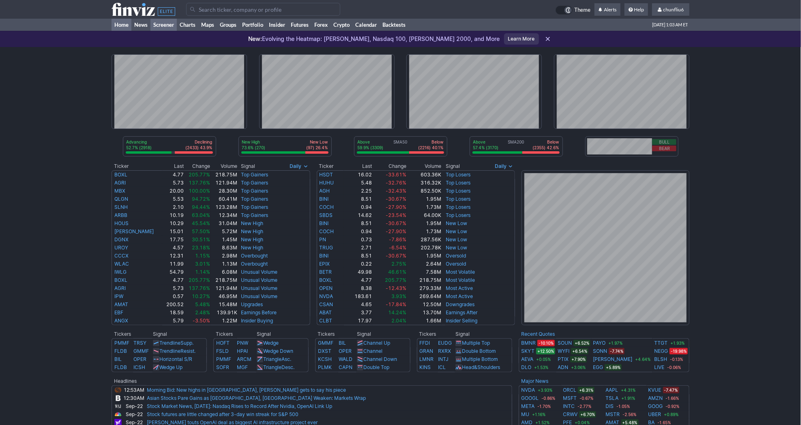
click at [170, 24] on link "Screener" at bounding box center [163, 25] width 26 height 12
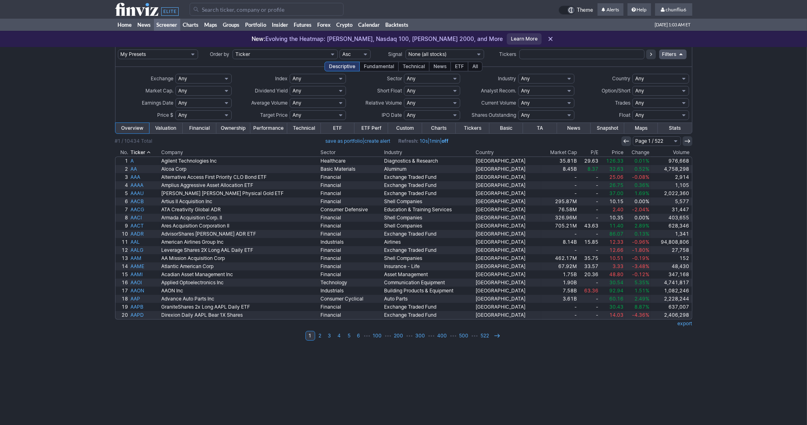
click at [631, 149] on th "Change" at bounding box center [638, 152] width 26 height 8
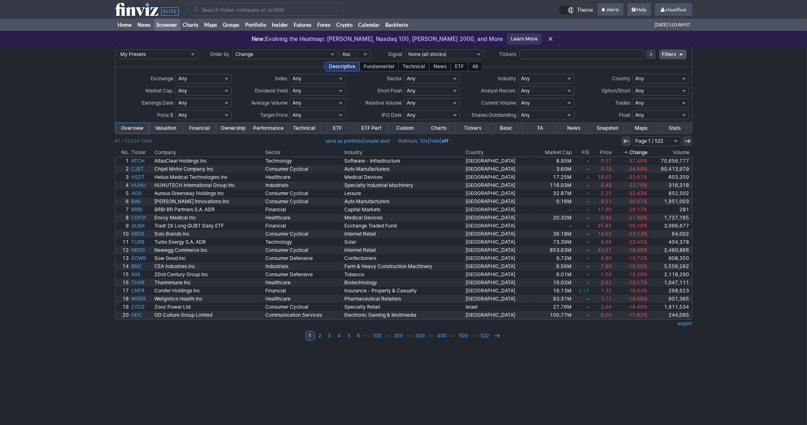
click at [631, 149] on th "Change" at bounding box center [631, 152] width 36 height 8
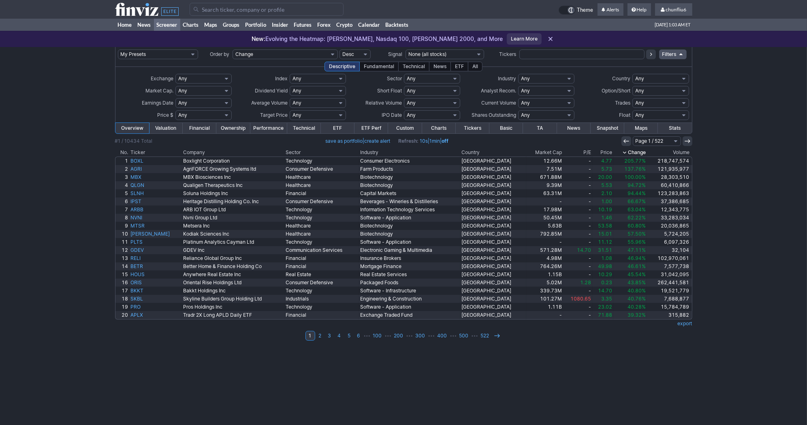
click at [199, 113] on select "Any Under $1 Under $2 Under $3 Under $4 Under $5 Under $7 Under $10 Under $15 U…" at bounding box center [204, 115] width 56 height 10
select select "o2"
click at [176, 110] on select "Any Under $1 Under $2 Under $3 Under $4 Under $5 Under $7 Under $10 Under $15 U…" at bounding box center [204, 115] width 56 height 10
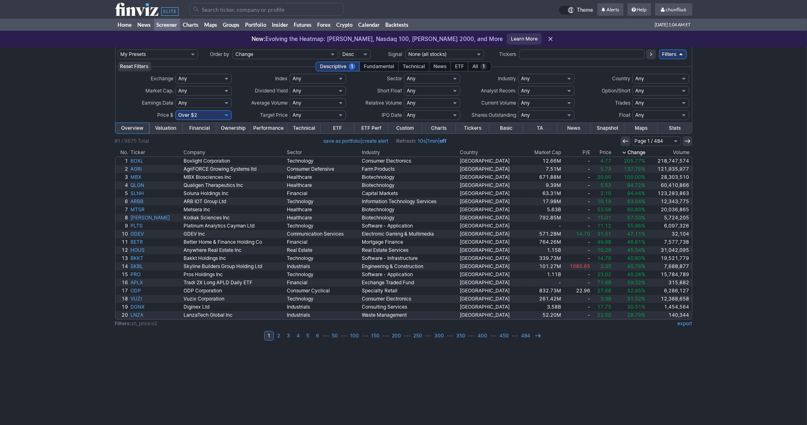
click at [561, 103] on select "Any Under 50K Under 100K Under 500K Under 750K Under 1M Over 0 Over 50K Over 10…" at bounding box center [546, 103] width 56 height 10
select select "o500"
click at [518, 98] on select "Any Under 50K Under 100K Under 500K Under 750K Under 1M Over 0 Over 50K Over 10…" at bounding box center [546, 103] width 56 height 10
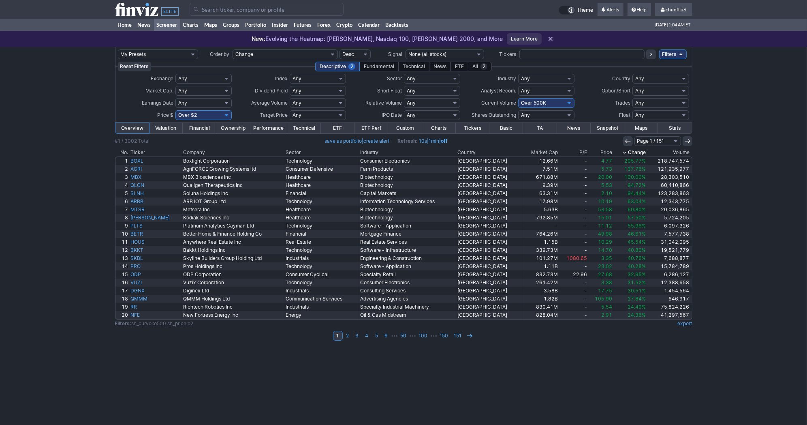
click at [435, 124] on link "Charts" at bounding box center [439, 128] width 34 height 11
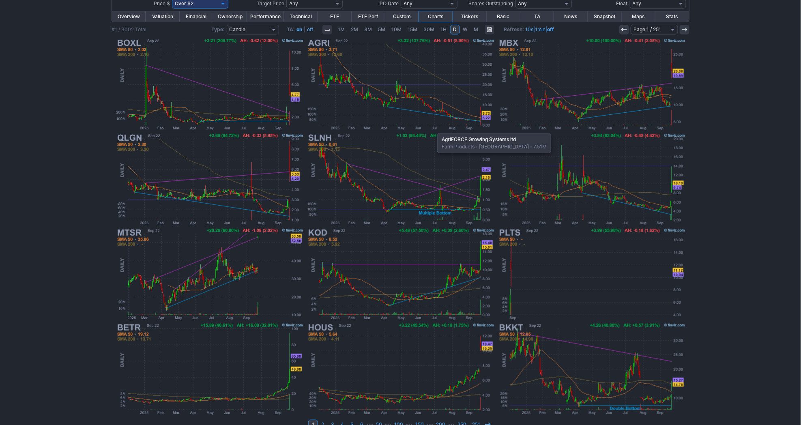
scroll to position [122, 0]
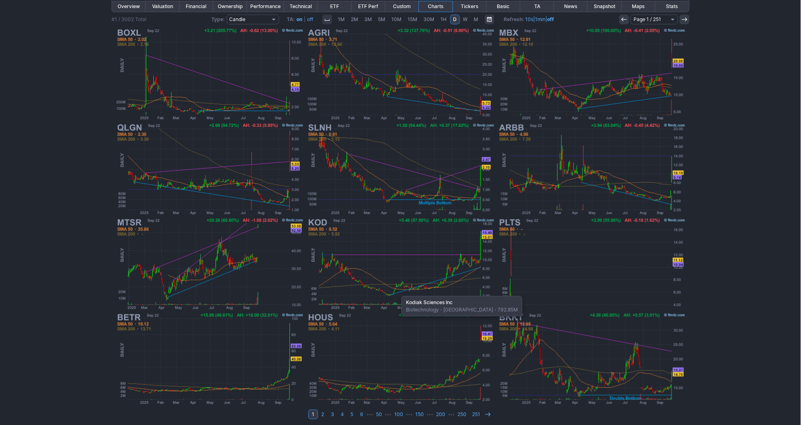
click at [397, 292] on img at bounding box center [401, 263] width 190 height 95
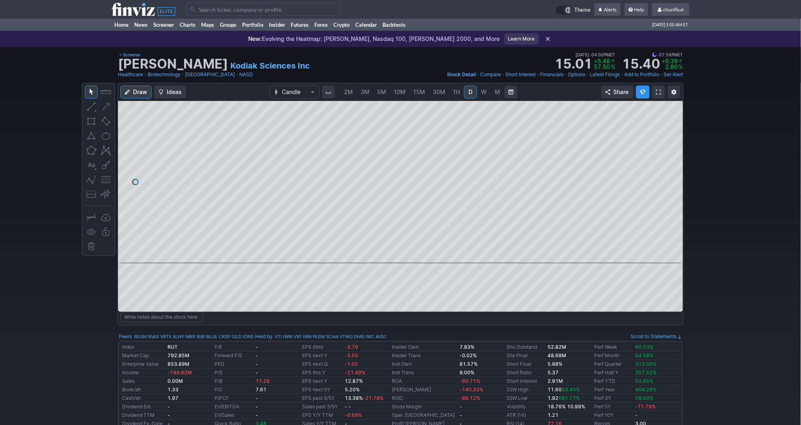
click at [656, 91] on span at bounding box center [658, 92] width 5 height 6
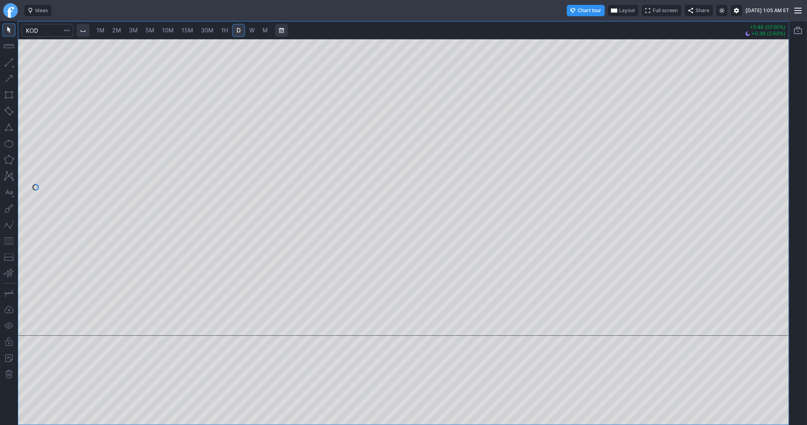
click at [768, 181] on div at bounding box center [403, 187] width 771 height 297
drag, startPoint x: 780, startPoint y: 112, endPoint x: 779, endPoint y: 168, distance: 55.9
click at [779, 168] on div at bounding box center [780, 185] width 17 height 276
click at [10, 240] on button "button" at bounding box center [8, 240] width 13 height 13
click at [722, 123] on div at bounding box center [403, 212] width 807 height 425
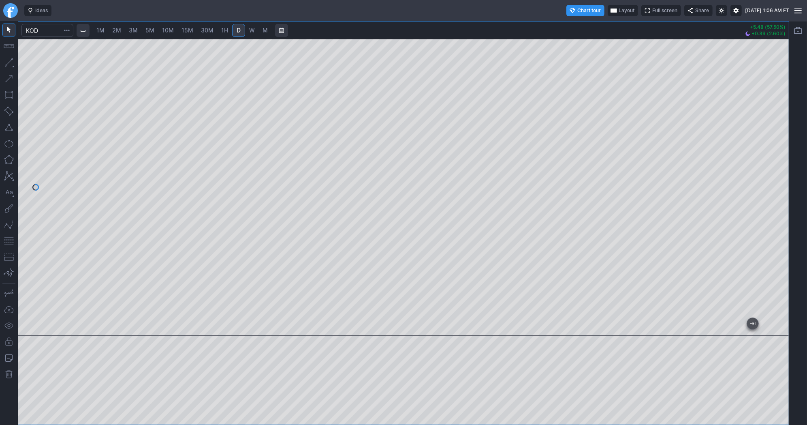
click at [146, 28] on span "5M" at bounding box center [150, 30] width 9 height 7
click at [731, 168] on div at bounding box center [403, 187] width 771 height 297
click at [204, 29] on span "30M" at bounding box center [207, 30] width 13 height 7
drag, startPoint x: 777, startPoint y: 90, endPoint x: 772, endPoint y: 135, distance: 44.5
click at [772, 135] on div at bounding box center [780, 185] width 17 height 276
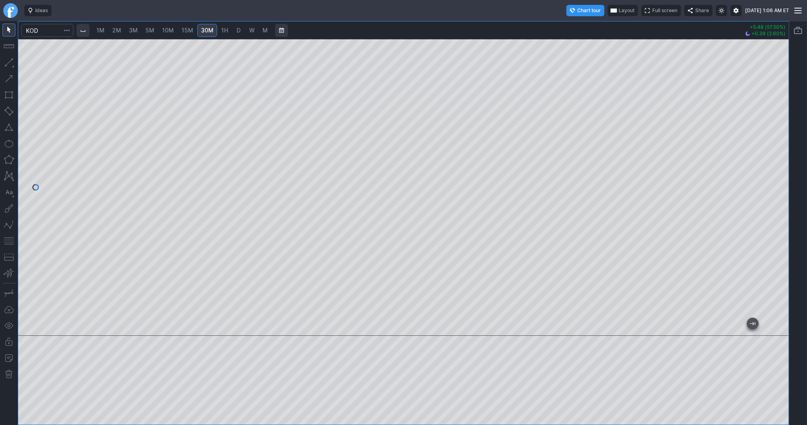
click at [768, 144] on div at bounding box center [403, 187] width 771 height 297
drag, startPoint x: 781, startPoint y: 197, endPoint x: 780, endPoint y: 232, distance: 35.7
click at [780, 232] on div at bounding box center [780, 185] width 17 height 276
click at [11, 239] on button "button" at bounding box center [8, 240] width 13 height 13
drag, startPoint x: 772, startPoint y: 134, endPoint x: 773, endPoint y: 166, distance: 32.5
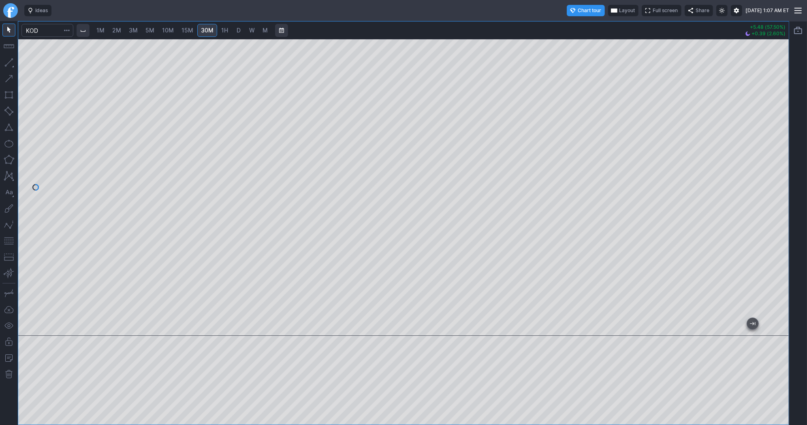
click at [773, 166] on div at bounding box center [780, 185] width 17 height 276
click at [241, 30] on link "D" at bounding box center [238, 30] width 13 height 13
drag, startPoint x: 780, startPoint y: 74, endPoint x: 773, endPoint y: 186, distance: 112.9
click at [773, 186] on div at bounding box center [780, 185] width 17 height 276
click at [9, 240] on button "button" at bounding box center [8, 240] width 13 height 13
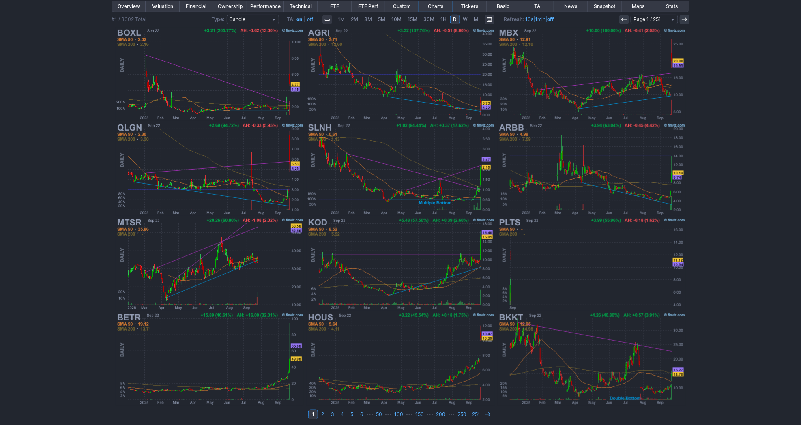
scroll to position [122, 0]
click at [554, 337] on img at bounding box center [592, 358] width 190 height 95
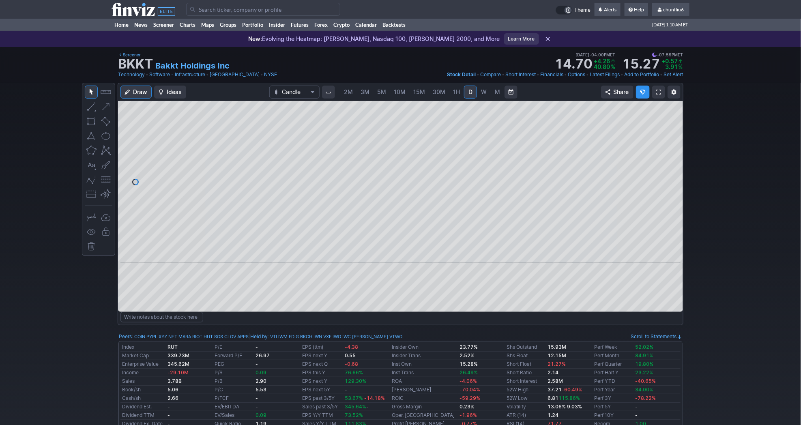
click at [655, 90] on link at bounding box center [658, 92] width 13 height 13
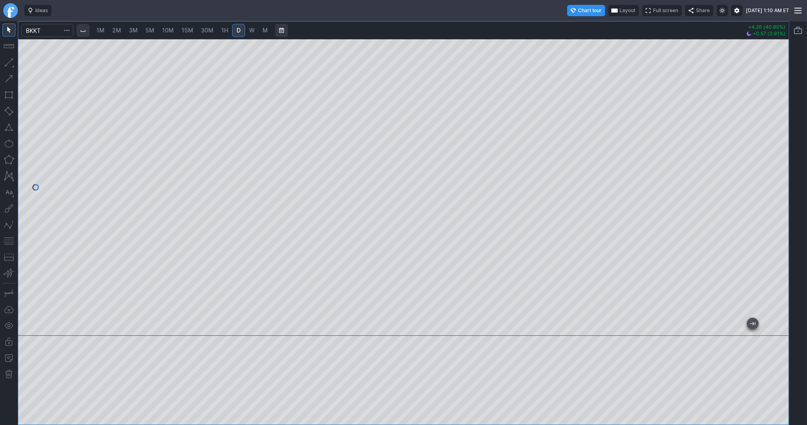
click at [202, 26] on link "30M" at bounding box center [207, 30] width 20 height 13
click at [771, 186] on div at bounding box center [403, 187] width 771 height 297
click at [135, 32] on span "3M" at bounding box center [133, 30] width 9 height 7
click at [12, 238] on button "button" at bounding box center [8, 240] width 13 height 13
drag, startPoint x: 781, startPoint y: 83, endPoint x: 775, endPoint y: 108, distance: 25.7
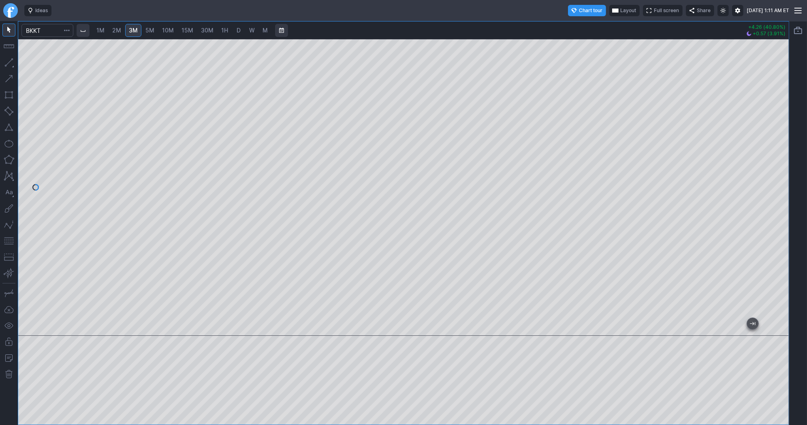
click at [775, 108] on div at bounding box center [780, 185] width 17 height 276
drag, startPoint x: 782, startPoint y: 107, endPoint x: 783, endPoint y: 143, distance: 36.1
click at [783, 143] on div at bounding box center [780, 185] width 17 height 276
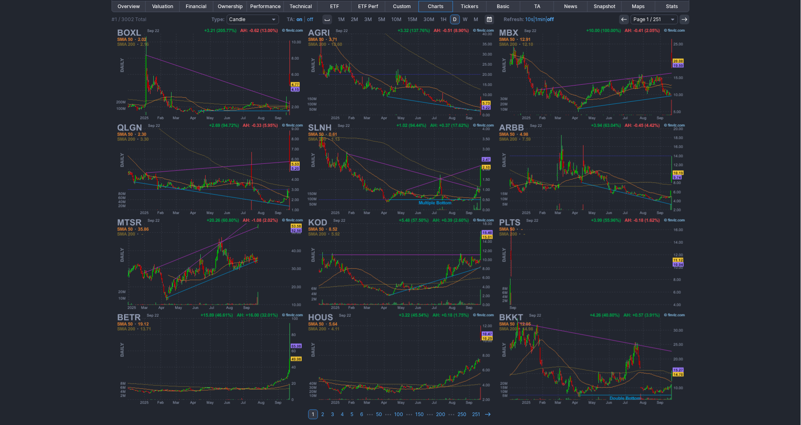
scroll to position [122, 0]
click at [627, 371] on img at bounding box center [592, 358] width 190 height 95
click at [490, 409] on link at bounding box center [488, 414] width 10 height 10
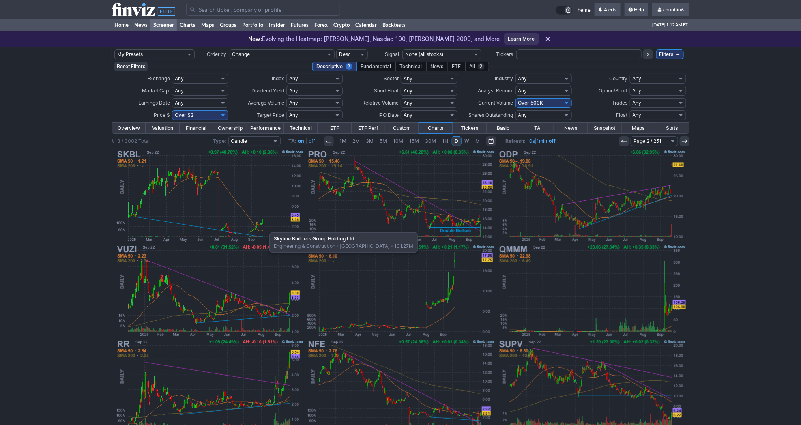
click at [265, 228] on img at bounding box center [210, 195] width 190 height 95
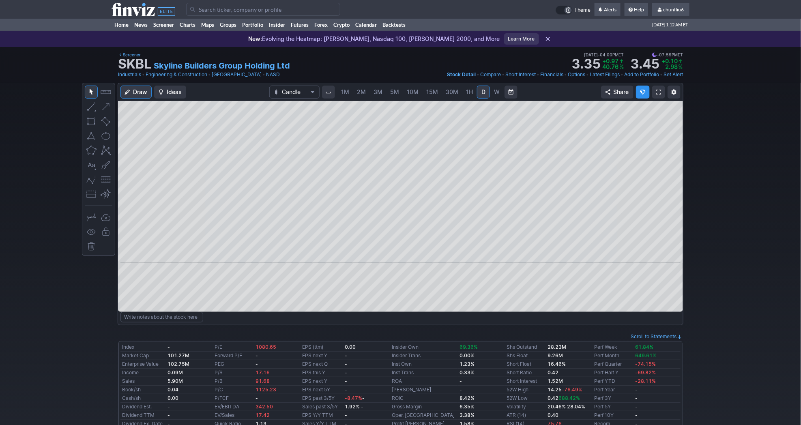
scroll to position [0, 13]
drag, startPoint x: 669, startPoint y: 233, endPoint x: 675, endPoint y: 224, distance: 10.0
click at [675, 224] on div at bounding box center [674, 180] width 17 height 142
click at [430, 90] on link "30M" at bounding box center [439, 92] width 20 height 13
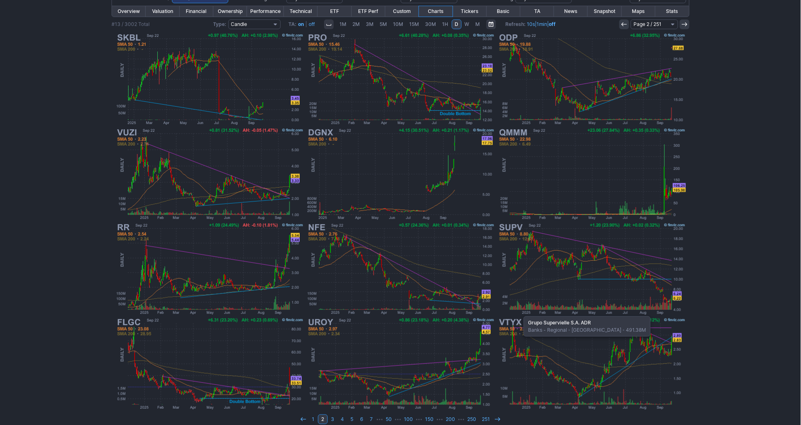
scroll to position [122, 0]
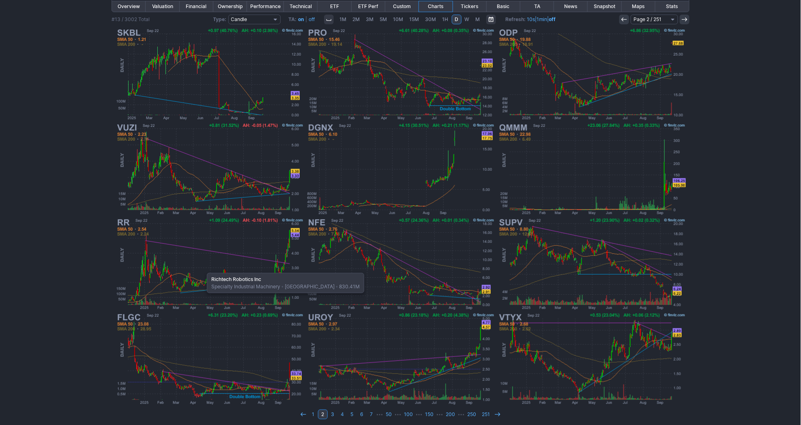
click at [203, 269] on img at bounding box center [210, 263] width 190 height 95
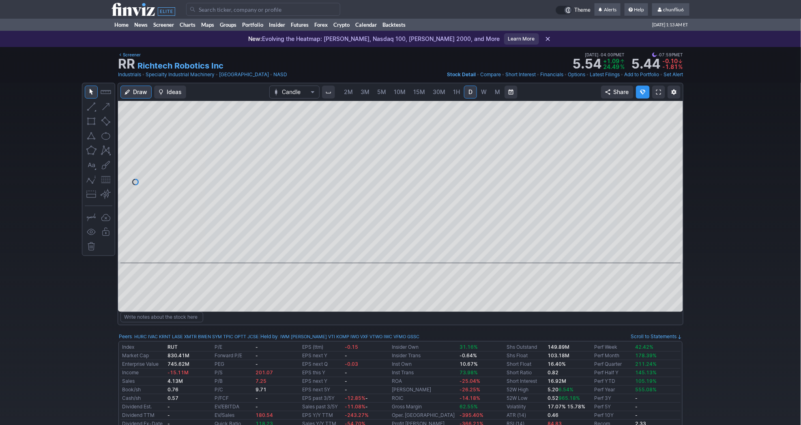
click at [347, 90] on span "2M" at bounding box center [348, 91] width 9 height 7
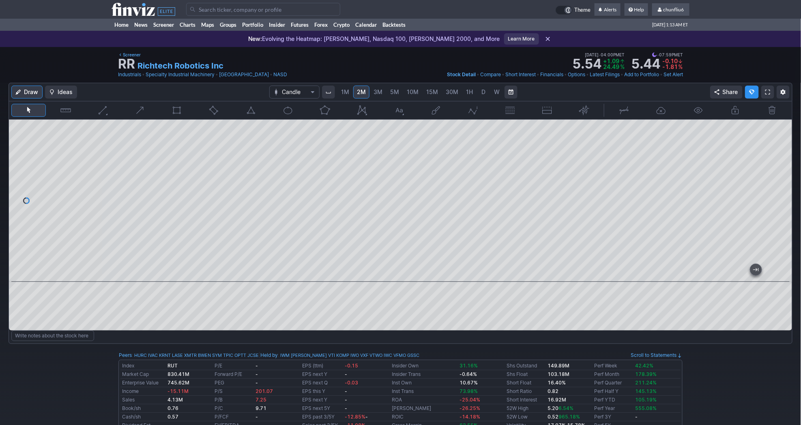
click at [416, 90] on span "10M" at bounding box center [413, 91] width 12 height 7
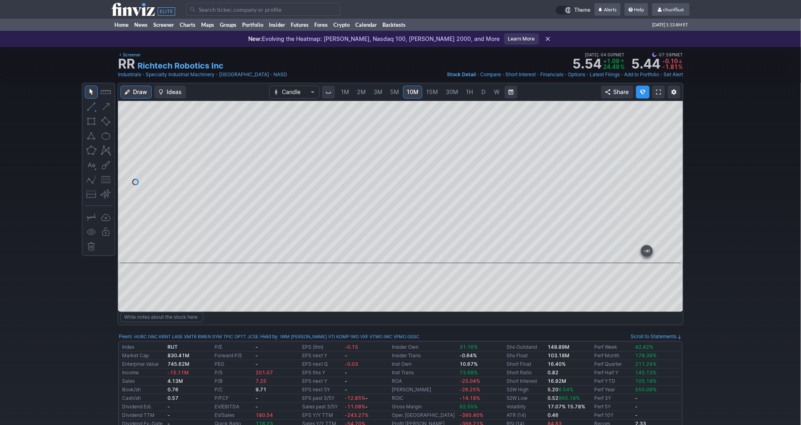
click at [660, 92] on span at bounding box center [658, 92] width 5 height 6
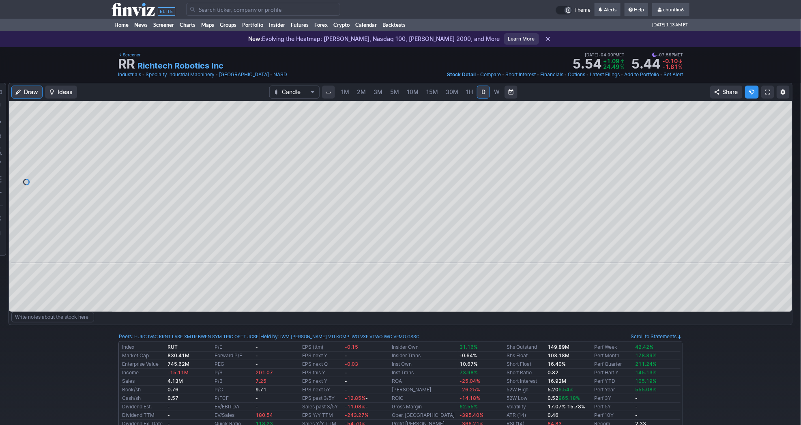
scroll to position [0, 13]
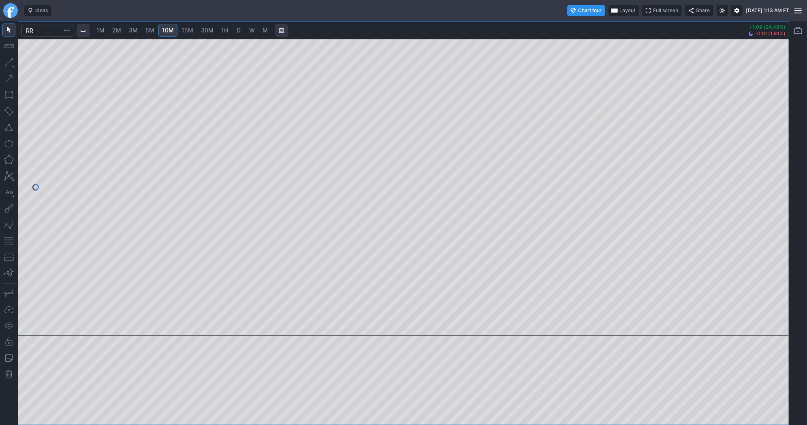
click at [205, 27] on span "30M" at bounding box center [207, 30] width 13 height 7
drag, startPoint x: 777, startPoint y: 163, endPoint x: 773, endPoint y: 192, distance: 28.6
click at [773, 192] on div at bounding box center [780, 185] width 17 height 276
click at [238, 32] on span "D" at bounding box center [239, 30] width 4 height 7
click at [11, 238] on button "button" at bounding box center [8, 240] width 13 height 13
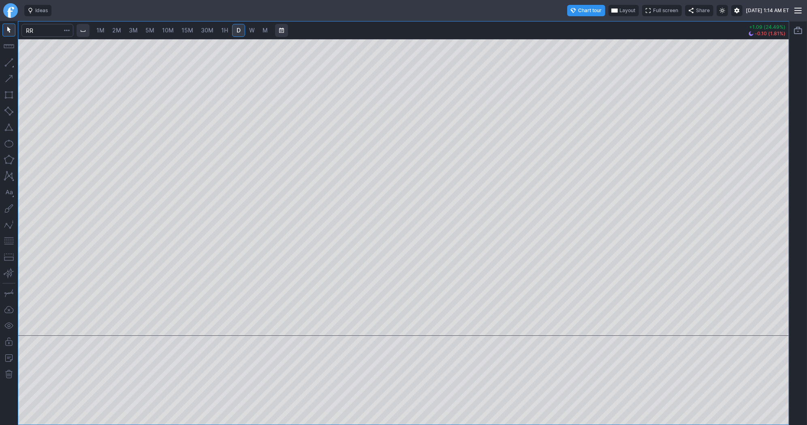
click at [523, 148] on div at bounding box center [403, 212] width 807 height 425
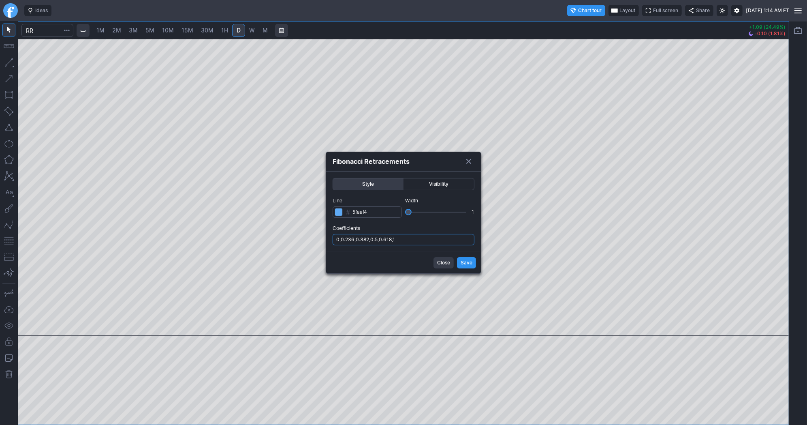
click at [423, 240] on input "0,0.236,0.382,0.5,0.618,1" at bounding box center [404, 239] width 142 height 11
click at [425, 240] on input "0,0.236,0.382,0.5,0.618,1" at bounding box center [404, 239] width 142 height 11
click at [425, 241] on input "0,0.236,0.382,0.5,0.618,1" at bounding box center [404, 239] width 142 height 11
type input "0,0.236,0.382,0.5,0.618,1,.786"
click at [466, 260] on span "Save" at bounding box center [467, 263] width 12 height 8
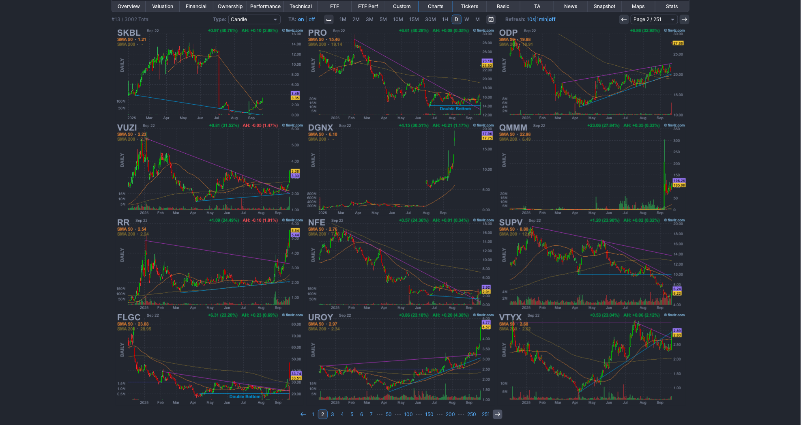
click at [499, 412] on use at bounding box center [497, 414] width 5 height 4
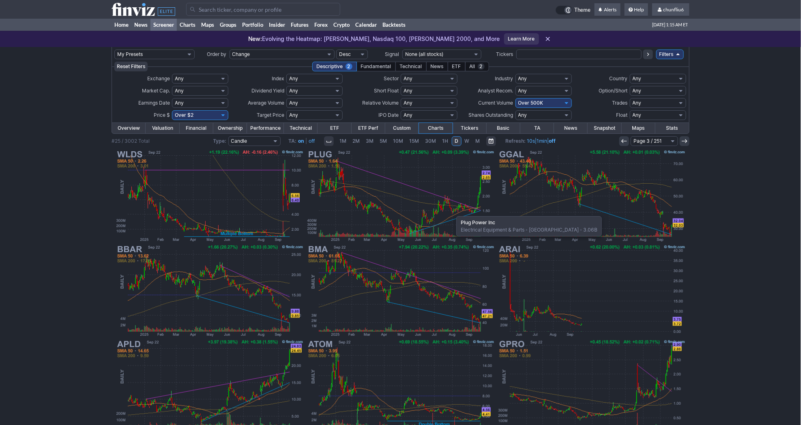
click at [452, 212] on img at bounding box center [401, 195] width 190 height 95
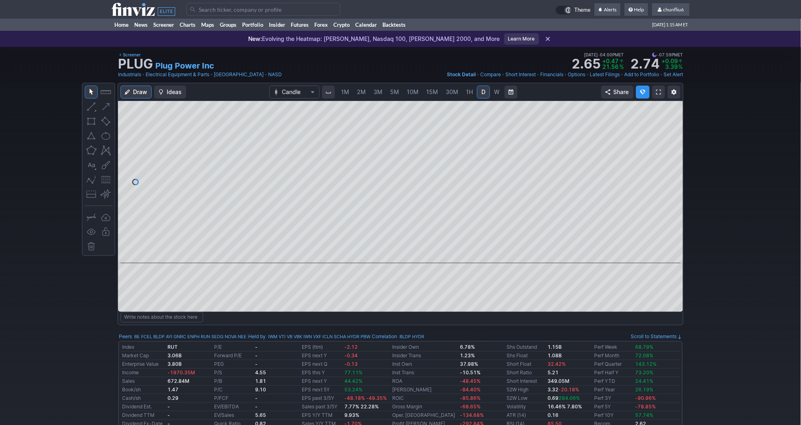
scroll to position [0, 13]
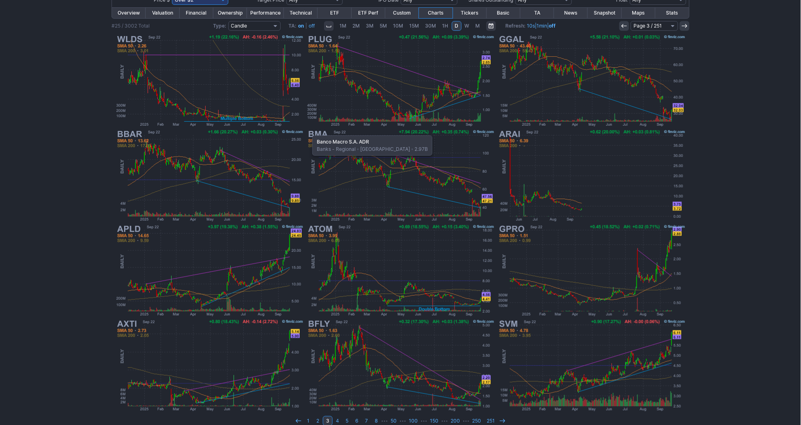
scroll to position [122, 0]
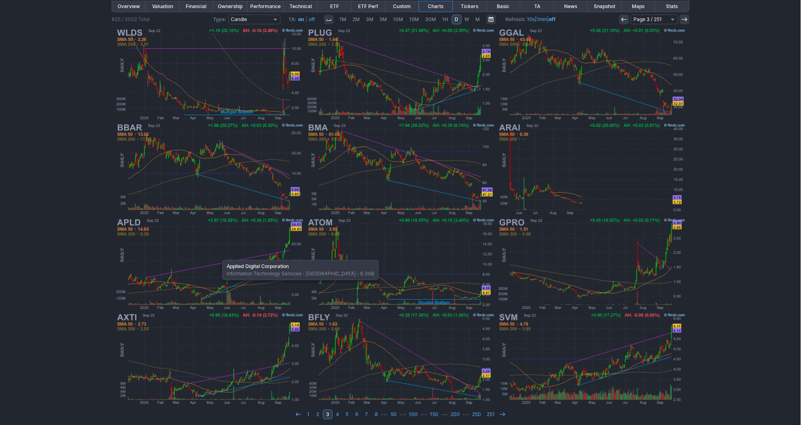
click at [218, 255] on img at bounding box center [210, 263] width 190 height 95
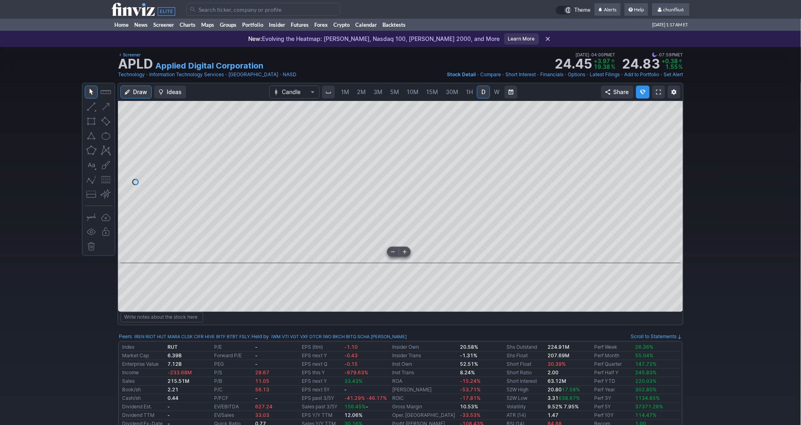
scroll to position [0, 13]
click at [662, 91] on link at bounding box center [658, 92] width 13 height 13
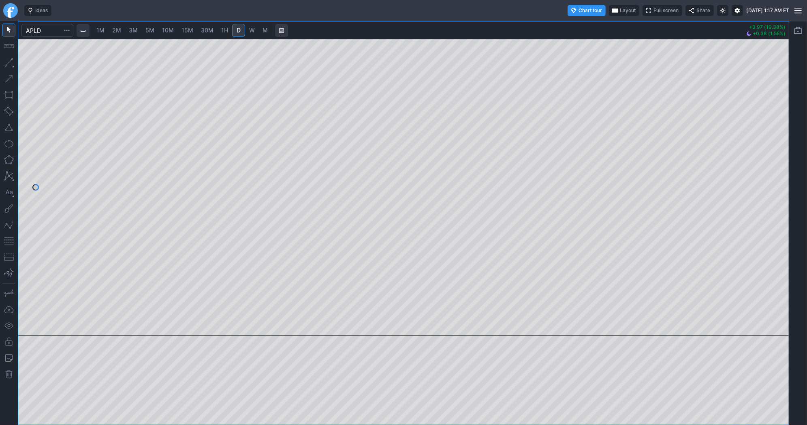
click at [763, 152] on div at bounding box center [403, 187] width 771 height 297
click at [248, 26] on link "W" at bounding box center [252, 30] width 13 height 13
click at [13, 238] on button "button" at bounding box center [8, 240] width 13 height 13
click at [241, 26] on div "1M 2M 3M 5M 10M 15M 30M 1H D W M +3.97 (19.38%) +0.38 (1.55%)" at bounding box center [403, 222] width 771 height 403
click at [761, 167] on div at bounding box center [403, 187] width 771 height 297
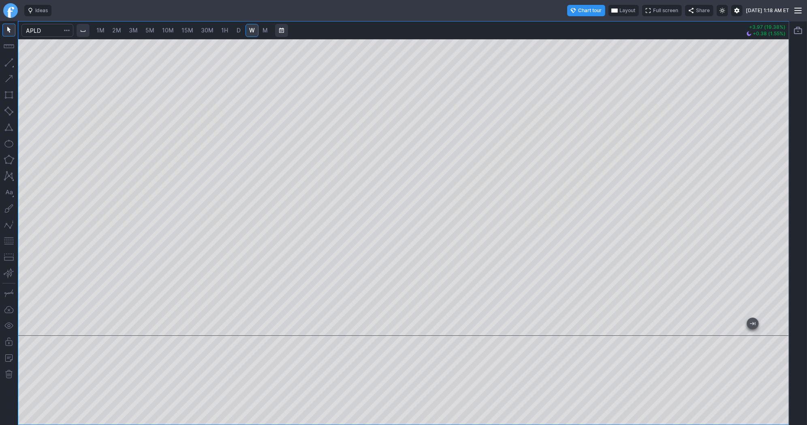
click at [238, 32] on span "D" at bounding box center [239, 30] width 4 height 7
click at [765, 216] on div at bounding box center [403, 187] width 771 height 297
click at [8, 236] on button "button" at bounding box center [8, 240] width 13 height 13
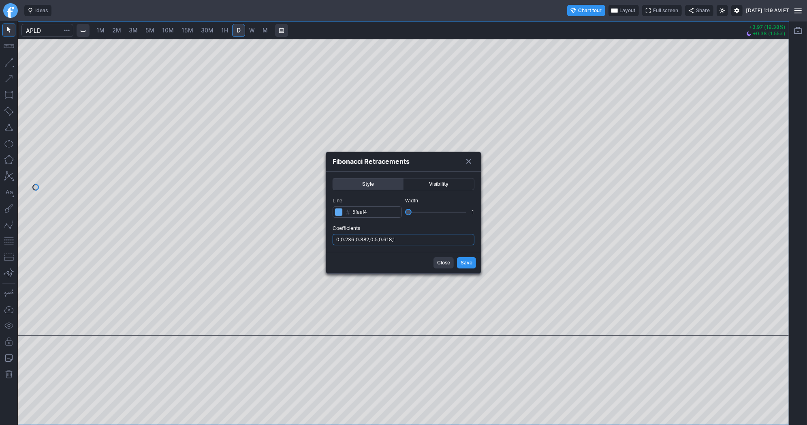
click at [402, 240] on input "0,0.236,0.382,0.5,0.618,1" at bounding box center [404, 239] width 142 height 11
click at [465, 261] on span "Save" at bounding box center [467, 263] width 12 height 8
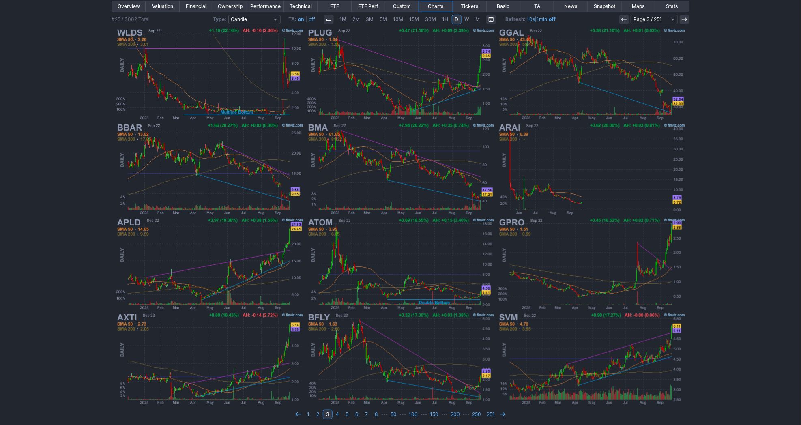
drag, startPoint x: 613, startPoint y: 219, endPoint x: 787, endPoint y: 200, distance: 174.9
click at [787, 200] on div "My Presets -Save Screen -Edit Screens p: NP! Order by Ticker Tickers Input Filt…" at bounding box center [400, 176] width 801 height 503
click at [499, 411] on icon at bounding box center [502, 414] width 6 height 6
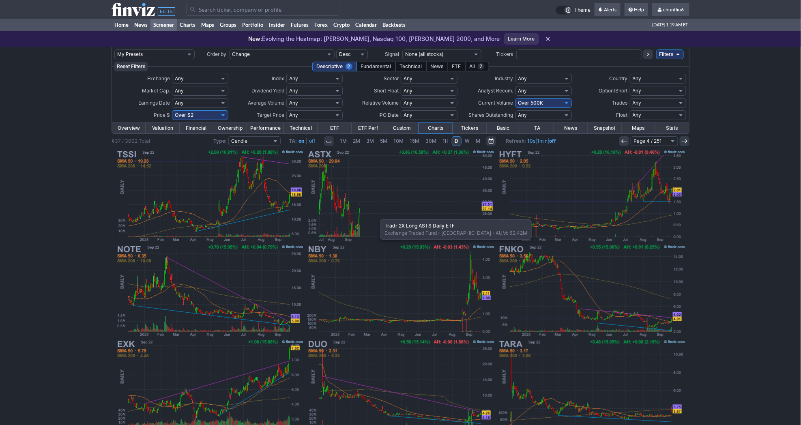
click at [376, 215] on img at bounding box center [401, 195] width 190 height 95
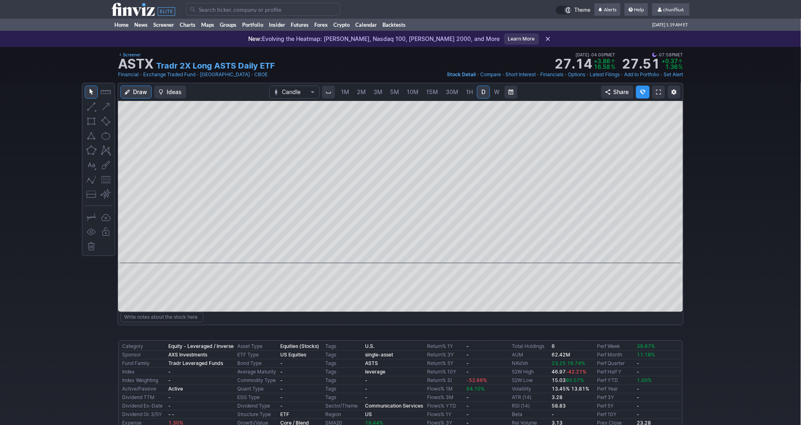
scroll to position [0, 13]
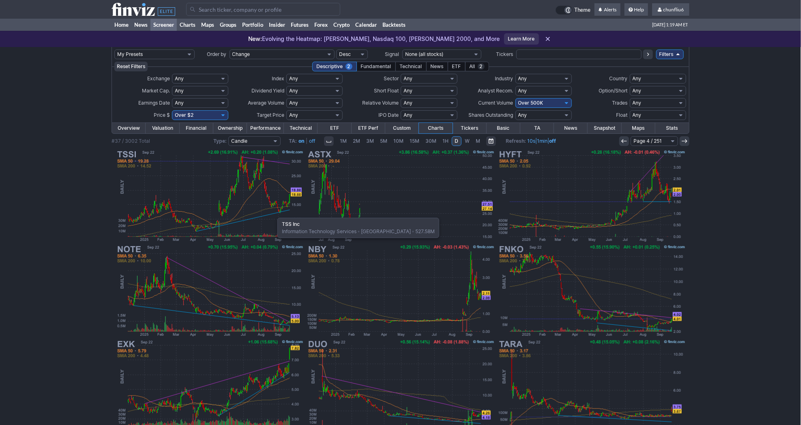
click at [273, 214] on img at bounding box center [210, 195] width 190 height 95
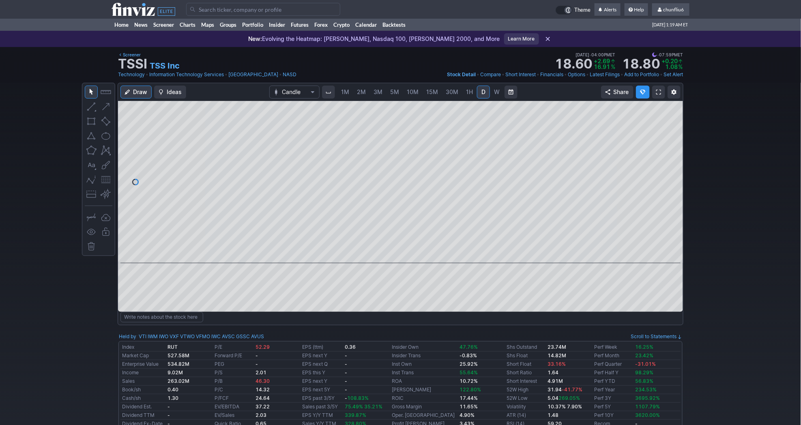
scroll to position [0, 13]
click at [662, 92] on link at bounding box center [658, 92] width 13 height 13
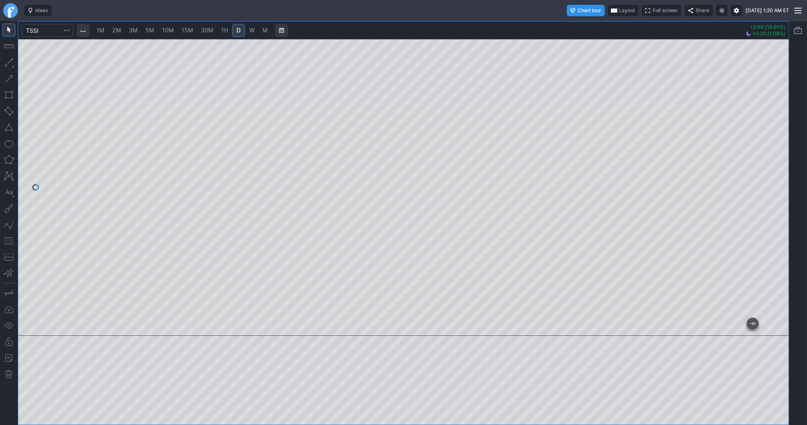
click at [219, 28] on link "1H" at bounding box center [225, 30] width 14 height 13
drag, startPoint x: 786, startPoint y: 154, endPoint x: 785, endPoint y: 173, distance: 18.7
click at [785, 173] on div at bounding box center [780, 185] width 17 height 276
click at [7, 238] on button "button" at bounding box center [8, 240] width 13 height 13
click at [42, 34] on input "Search" at bounding box center [47, 30] width 52 height 13
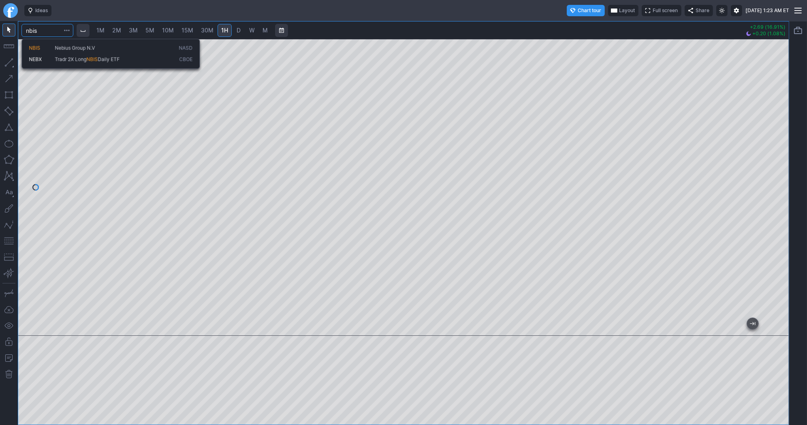
type input "nbis"
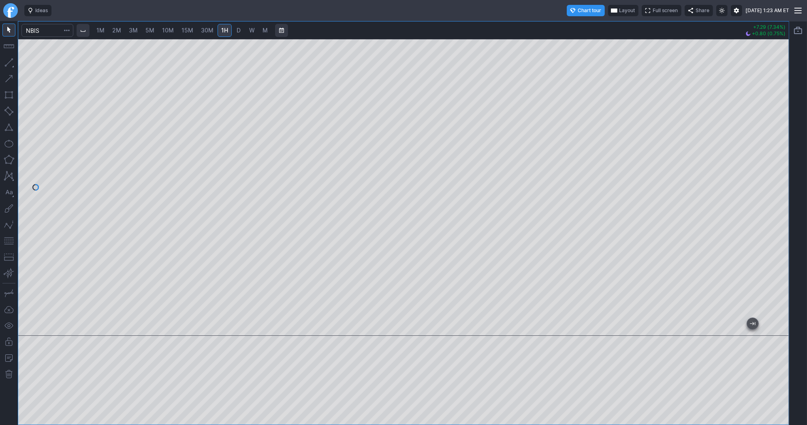
click at [131, 28] on span "3M" at bounding box center [133, 30] width 9 height 7
drag, startPoint x: 781, startPoint y: 95, endPoint x: 779, endPoint y: 169, distance: 74.2
click at [779, 169] on div at bounding box center [780, 185] width 17 height 276
click at [173, 30] on link "10M" at bounding box center [167, 30] width 19 height 13
click at [208, 29] on span "30M" at bounding box center [207, 30] width 13 height 7
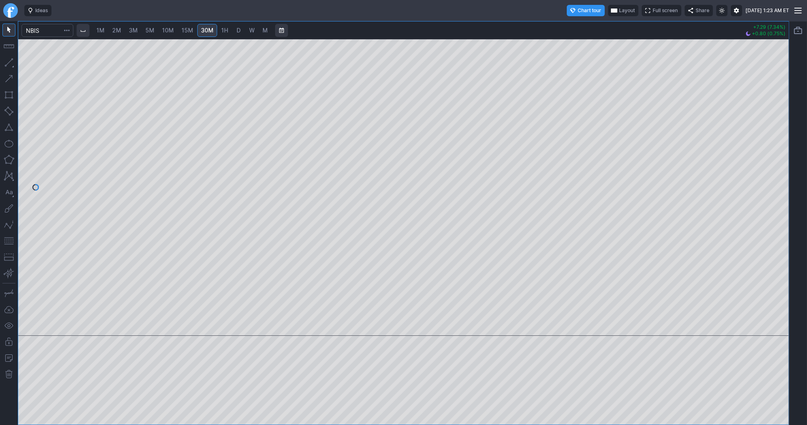
drag, startPoint x: 784, startPoint y: 98, endPoint x: 772, endPoint y: 148, distance: 52.1
click at [780, 143] on div at bounding box center [780, 185] width 17 height 276
click at [173, 31] on link "10M" at bounding box center [167, 30] width 19 height 13
click at [39, 28] on input "Search" at bounding box center [47, 30] width 52 height 13
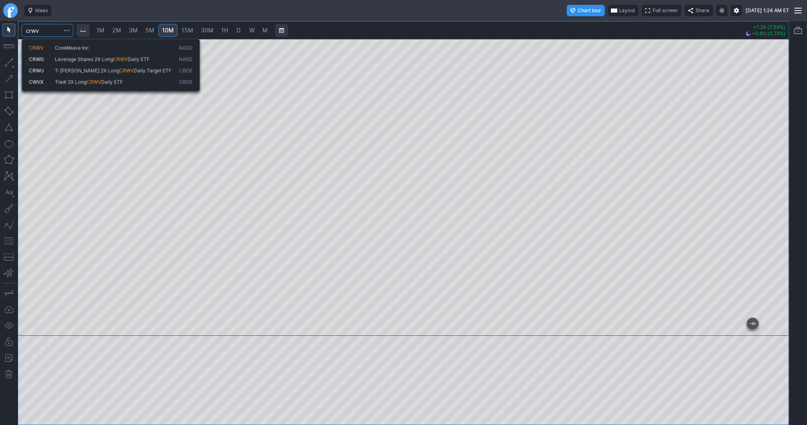
type input "crwv"
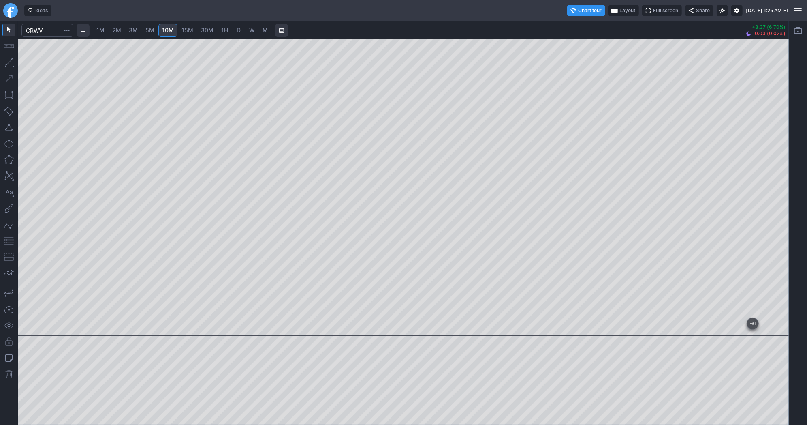
click at [233, 27] on link "D" at bounding box center [238, 30] width 13 height 13
click at [807, 325] on html "Ideas Chart tour Layout Full screen Share Tue SEP 23 2025 1:25 AM ET 1M 2M 3M 5…" at bounding box center [403, 212] width 807 height 425
click at [759, 337] on div at bounding box center [403, 231] width 771 height 385
click at [11, 239] on button "button" at bounding box center [8, 240] width 13 height 13
click at [203, 28] on span "30M" at bounding box center [207, 30] width 13 height 7
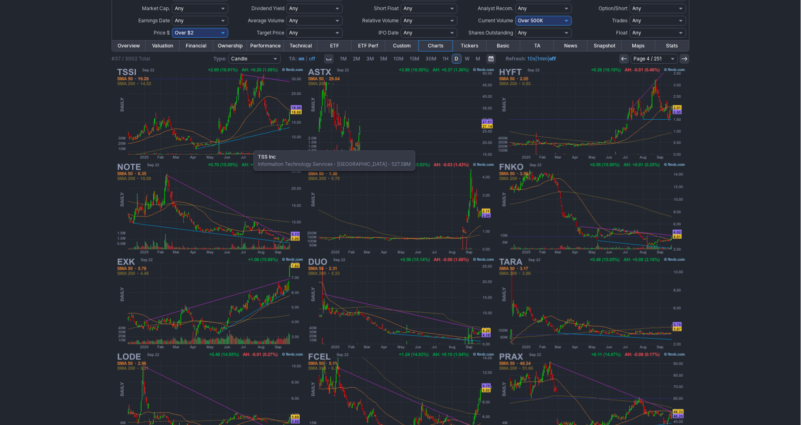
scroll to position [122, 0]
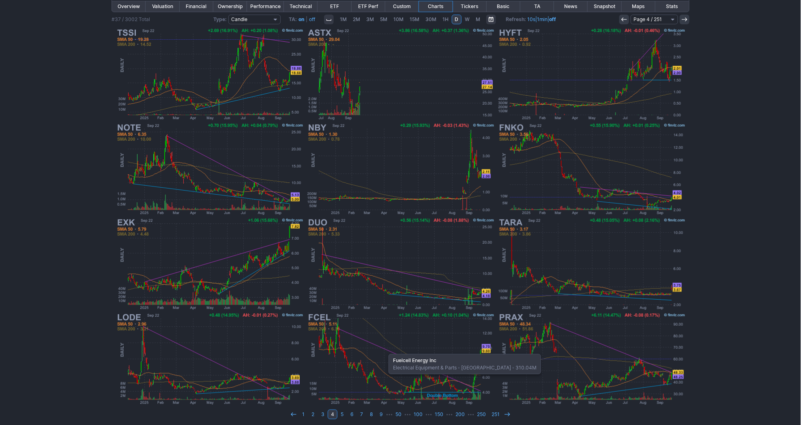
click at [384, 350] on img at bounding box center [401, 358] width 190 height 95
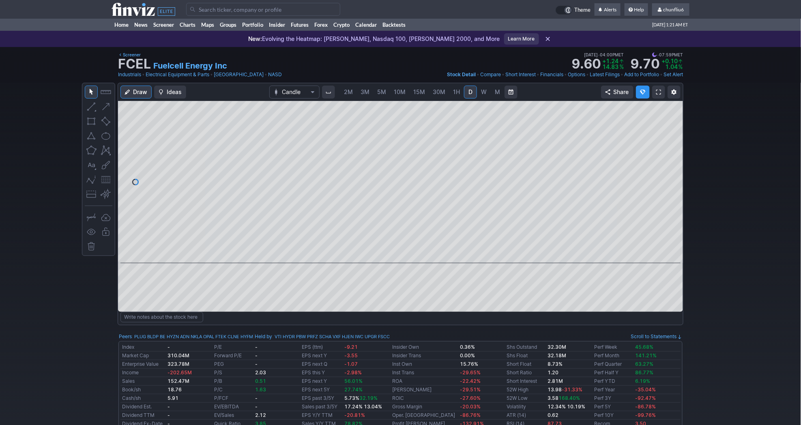
drag, startPoint x: 676, startPoint y: 191, endPoint x: 676, endPoint y: 196, distance: 4.9
click at [676, 196] on div at bounding box center [674, 180] width 17 height 142
click at [366, 93] on span "3M" at bounding box center [364, 91] width 9 height 7
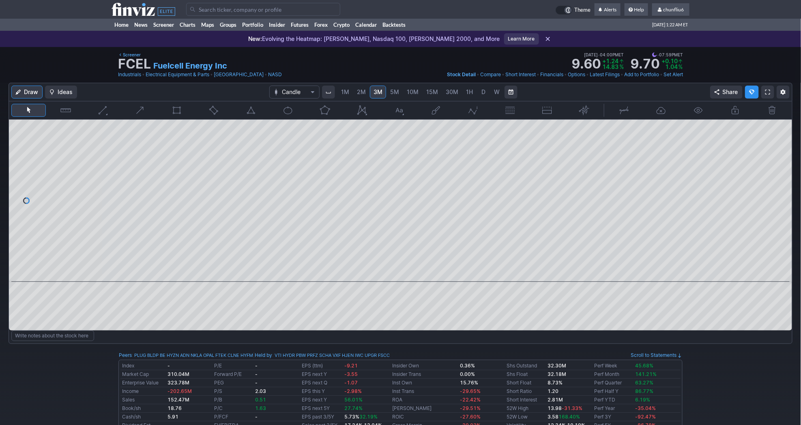
click at [411, 89] on span "10M" at bounding box center [413, 91] width 12 height 7
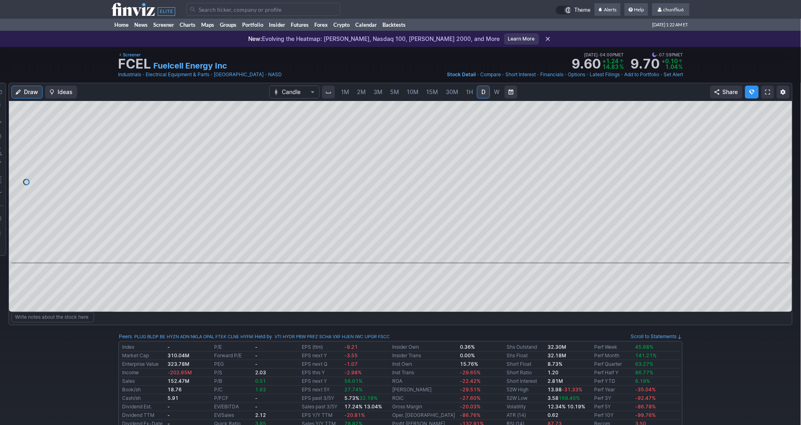
scroll to position [0, 13]
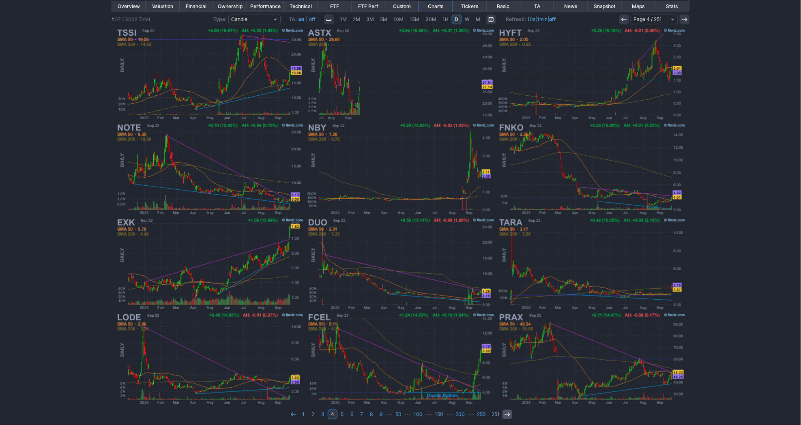
click at [504, 411] on icon at bounding box center [507, 414] width 6 height 6
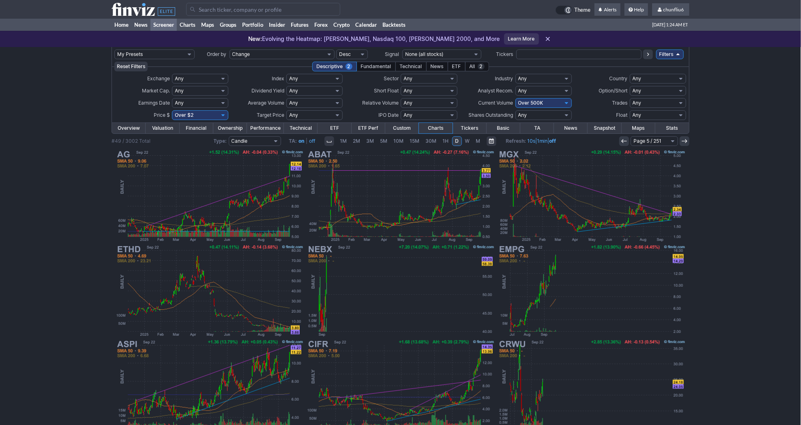
click at [741, 178] on div "My Presets -Save Screen -Edit Screens p: NP! Order by Ticker Tickers Input Filt…" at bounding box center [400, 298] width 801 height 503
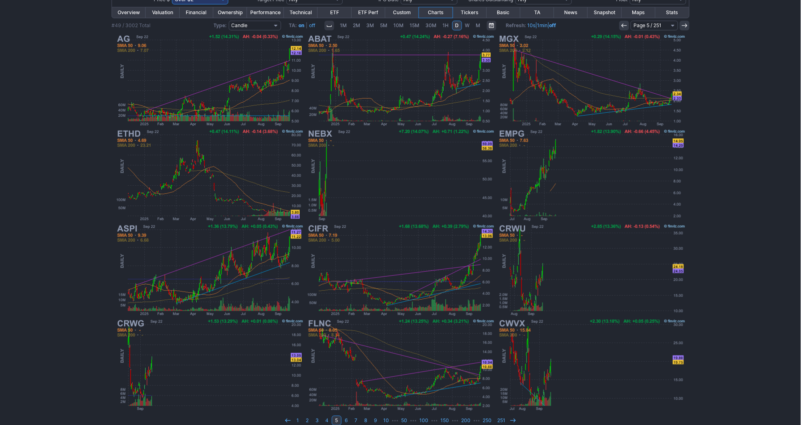
scroll to position [122, 0]
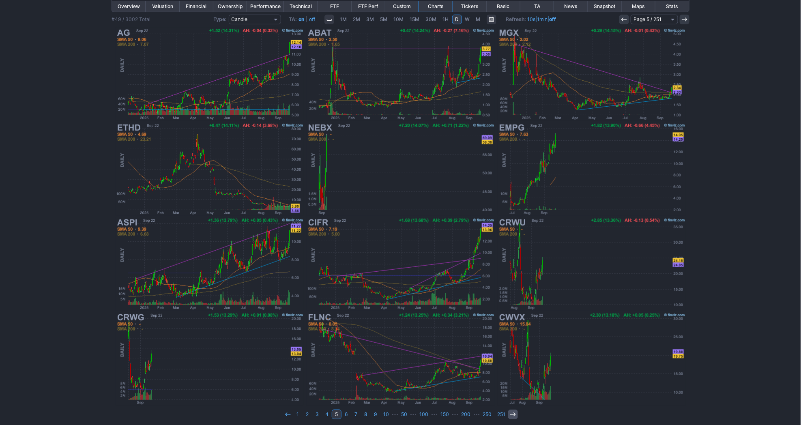
click at [510, 411] on icon at bounding box center [513, 414] width 6 height 6
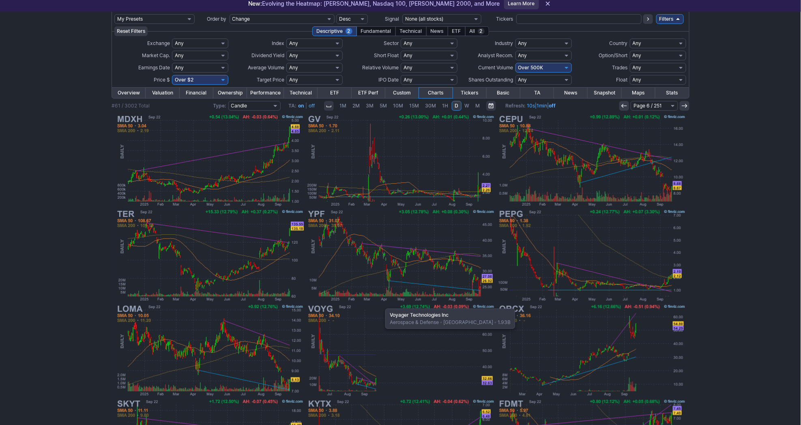
scroll to position [90, 0]
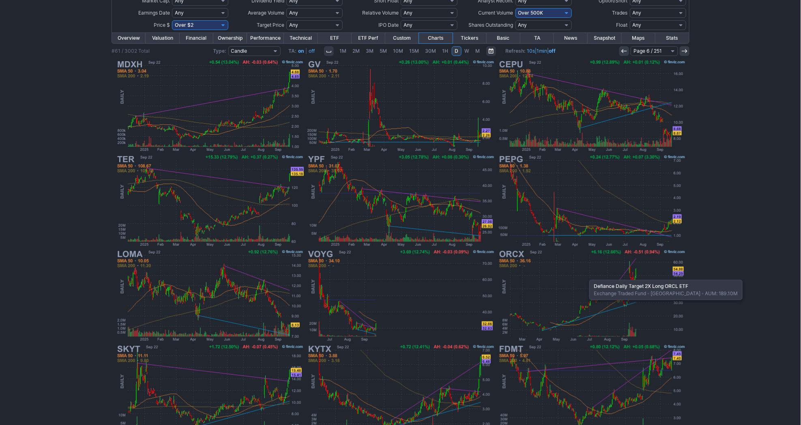
click at [585, 276] on img at bounding box center [592, 295] width 190 height 95
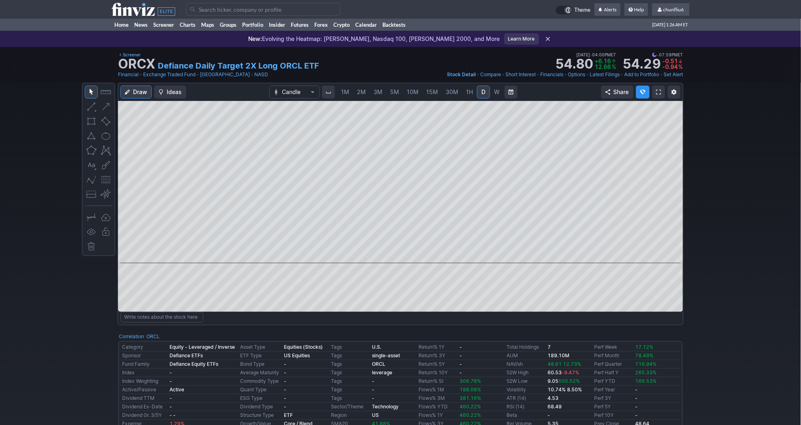
scroll to position [0, 13]
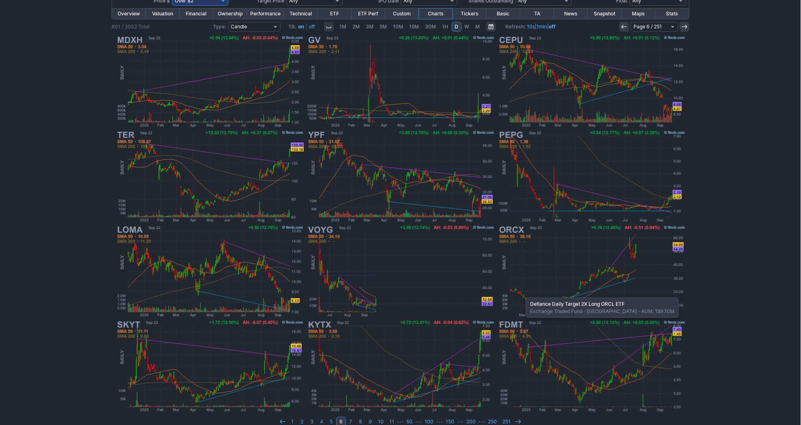
scroll to position [122, 0]
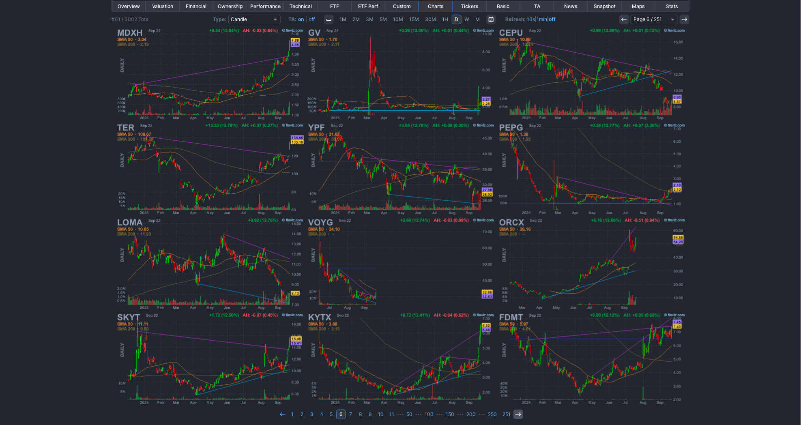
click at [515, 412] on icon at bounding box center [518, 414] width 6 height 6
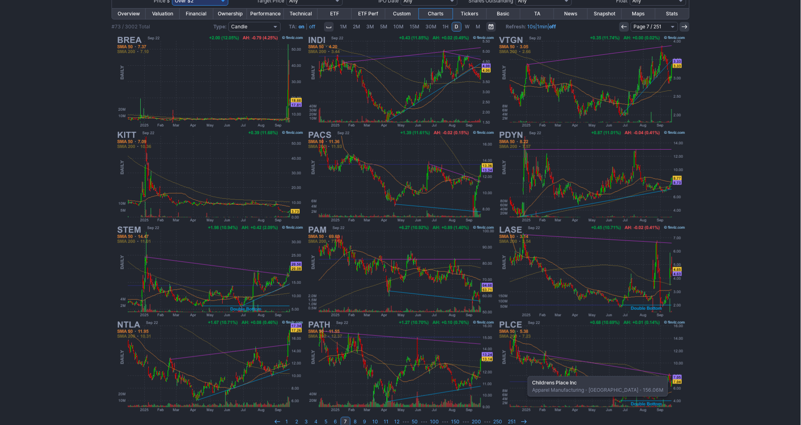
scroll to position [122, 0]
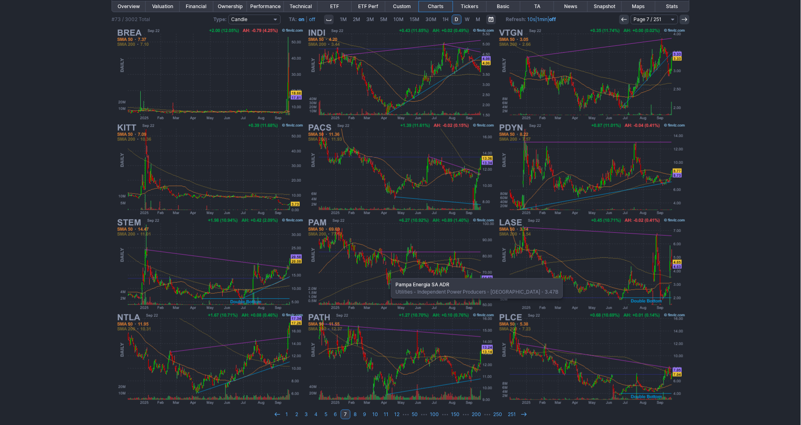
click at [387, 274] on img at bounding box center [401, 263] width 190 height 95
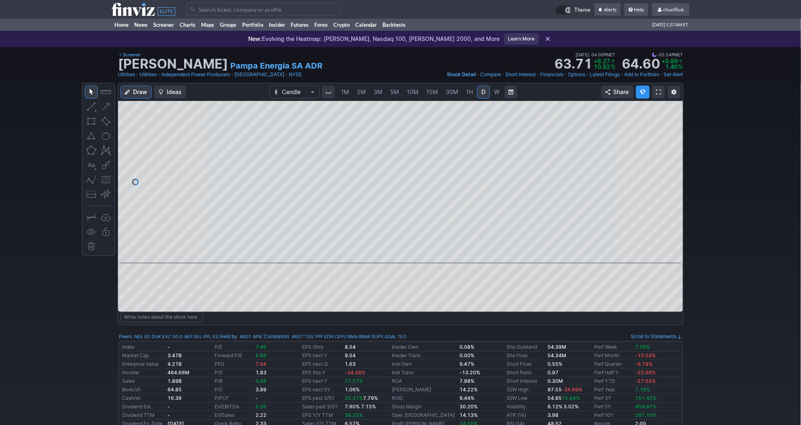
scroll to position [0, 13]
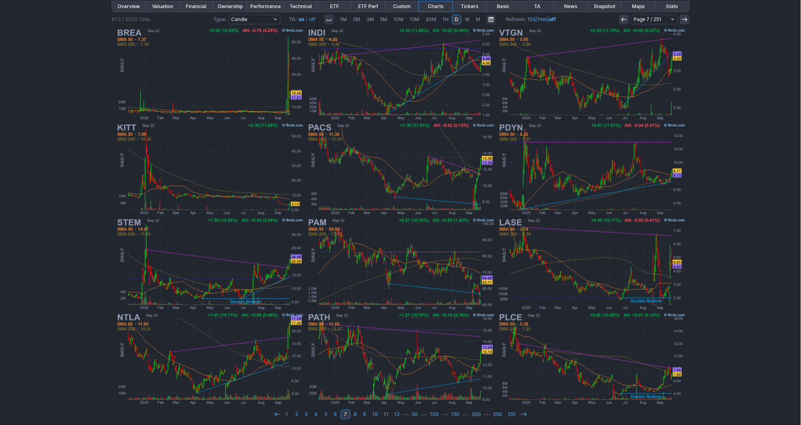
scroll to position [122, 0]
click at [198, 282] on img at bounding box center [210, 263] width 190 height 95
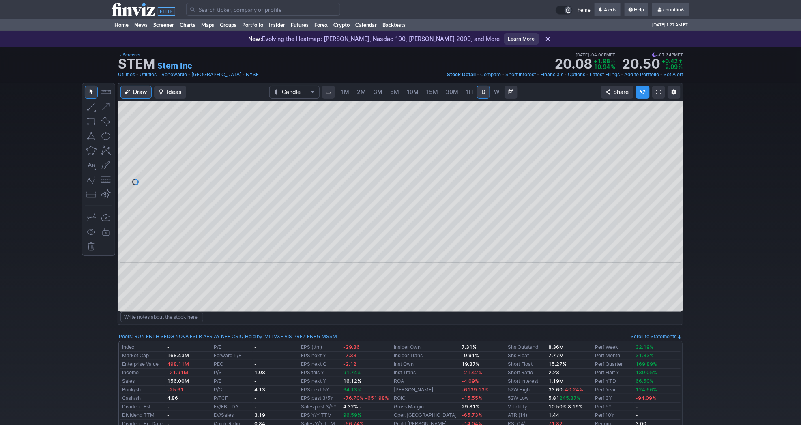
scroll to position [0, 13]
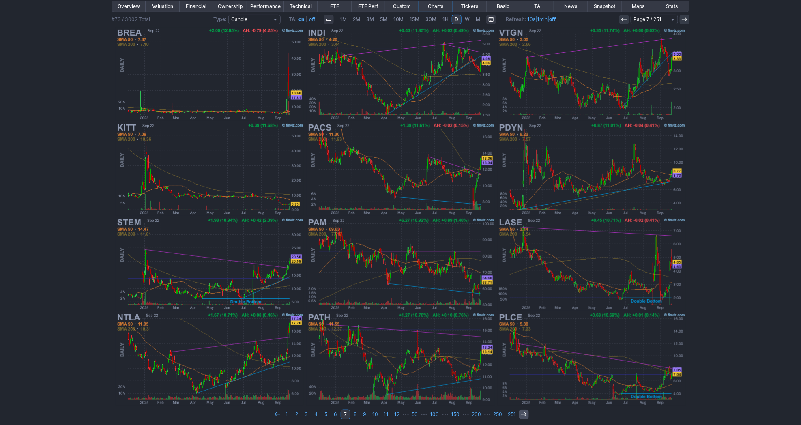
click at [524, 412] on use at bounding box center [523, 414] width 5 height 4
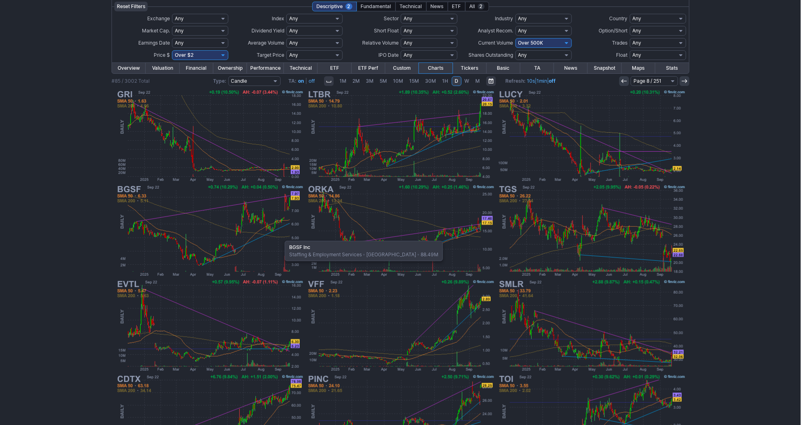
scroll to position [122, 0]
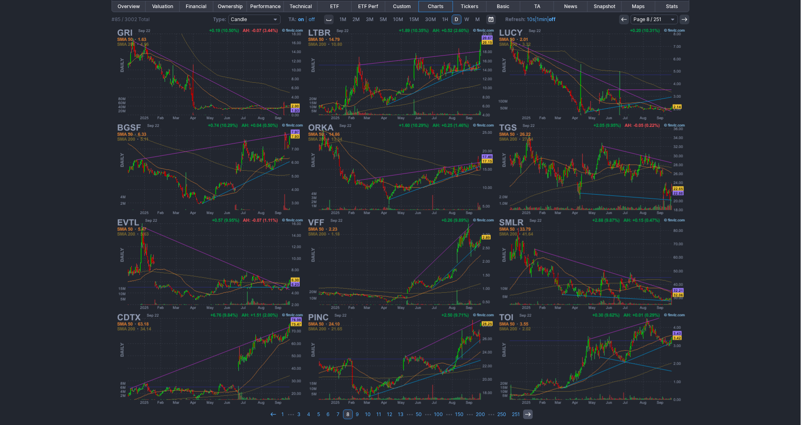
click at [526, 411] on icon at bounding box center [528, 414] width 6 height 6
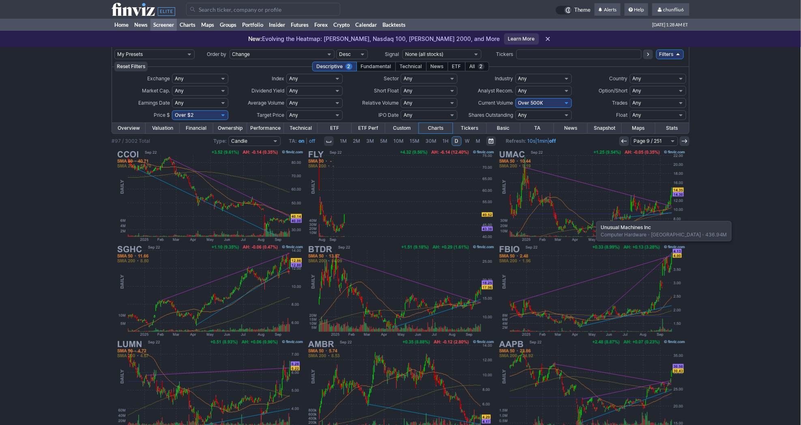
click at [592, 217] on img at bounding box center [592, 195] width 190 height 95
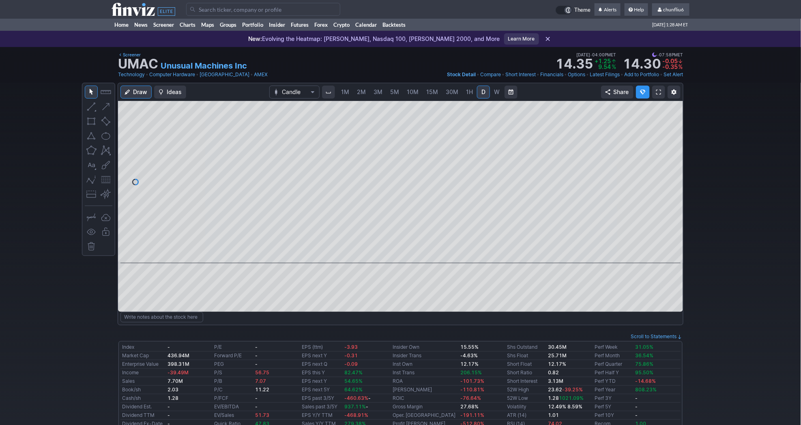
scroll to position [0, 13]
click at [103, 180] on button "button" at bounding box center [105, 179] width 13 height 13
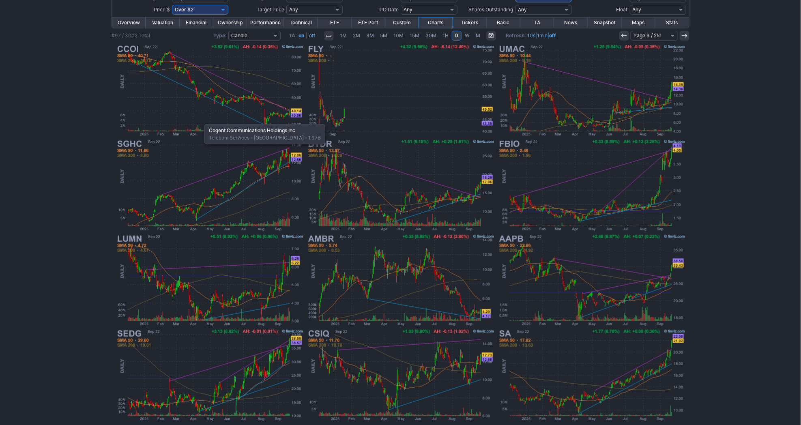
scroll to position [122, 0]
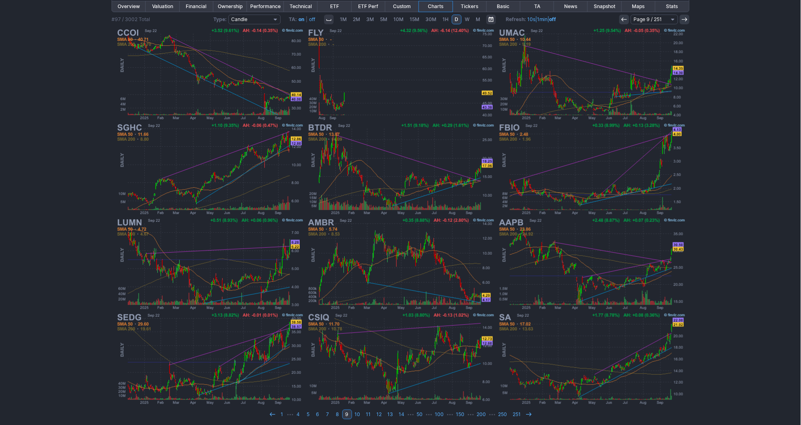
click at [734, 272] on div "My Presets -Save Screen -Edit Screens p: NP! Order by Ticker Tickers Input Filt…" at bounding box center [400, 176] width 801 height 503
click at [525, 411] on icon at bounding box center [528, 414] width 6 height 6
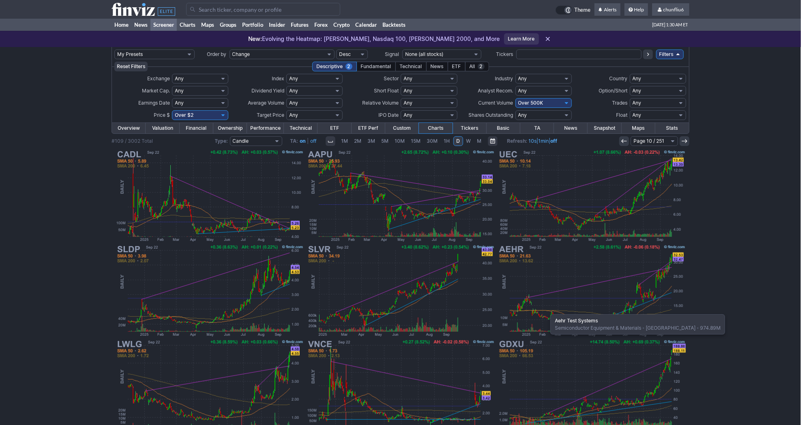
click at [546, 310] on img at bounding box center [592, 290] width 190 height 95
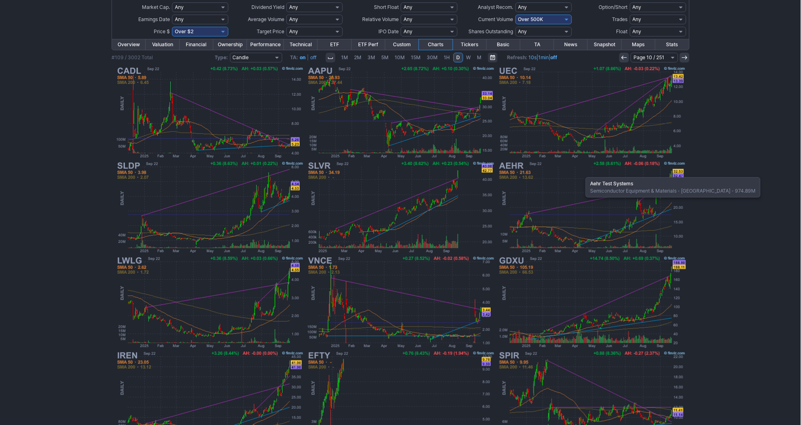
scroll to position [122, 0]
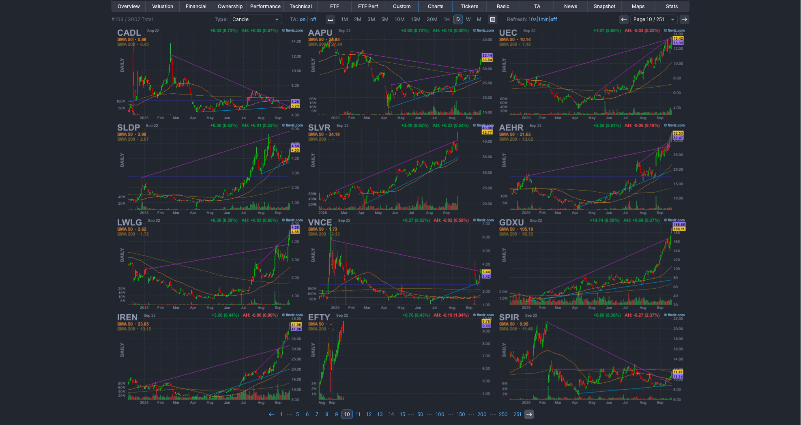
click at [530, 409] on link at bounding box center [529, 414] width 10 height 10
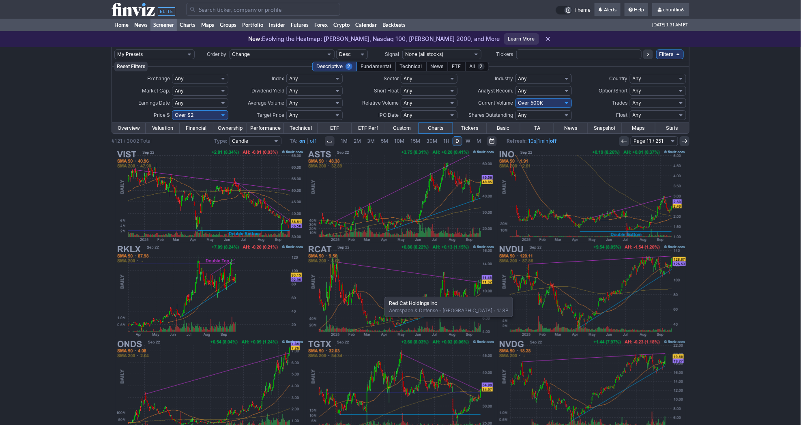
click at [380, 293] on img at bounding box center [401, 290] width 190 height 95
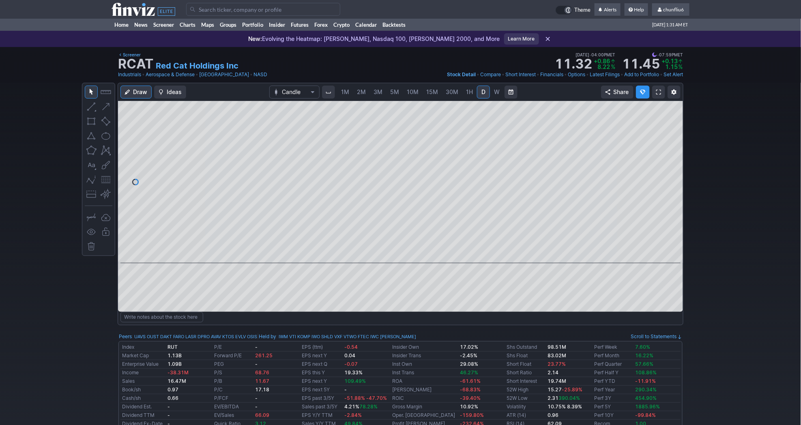
scroll to position [0, 13]
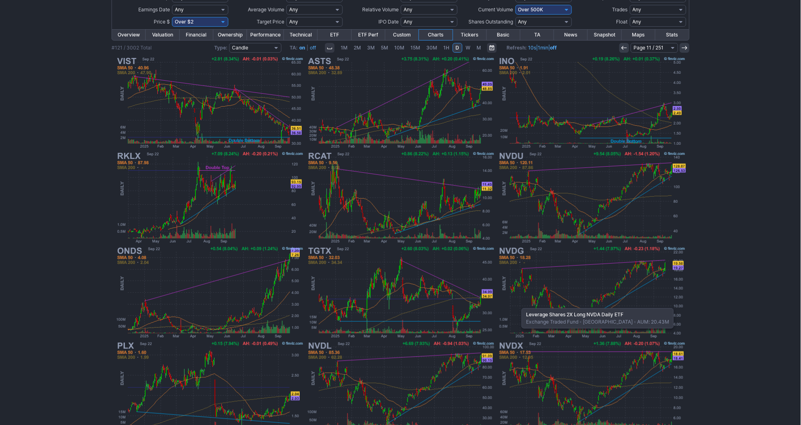
scroll to position [122, 0]
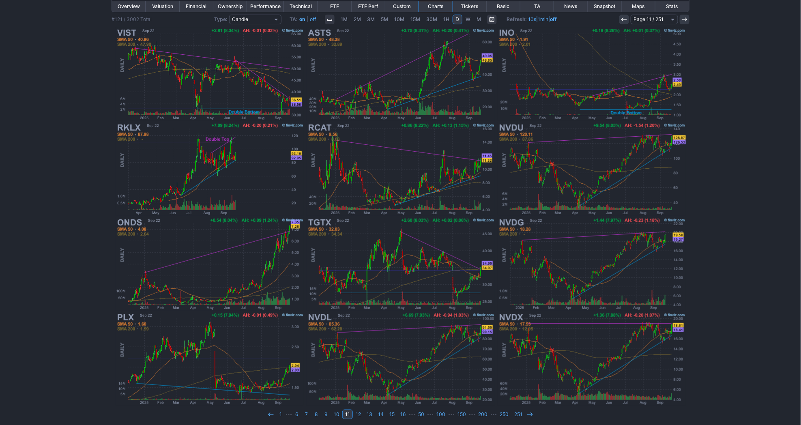
drag, startPoint x: 517, startPoint y: 411, endPoint x: 756, endPoint y: 307, distance: 260.1
click at [756, 307] on div "My Presets -Save Screen -Edit Screens p: NP! Order by Ticker Tickers Input Filt…" at bounding box center [400, 176] width 801 height 503
click at [527, 411] on icon at bounding box center [530, 414] width 6 height 6
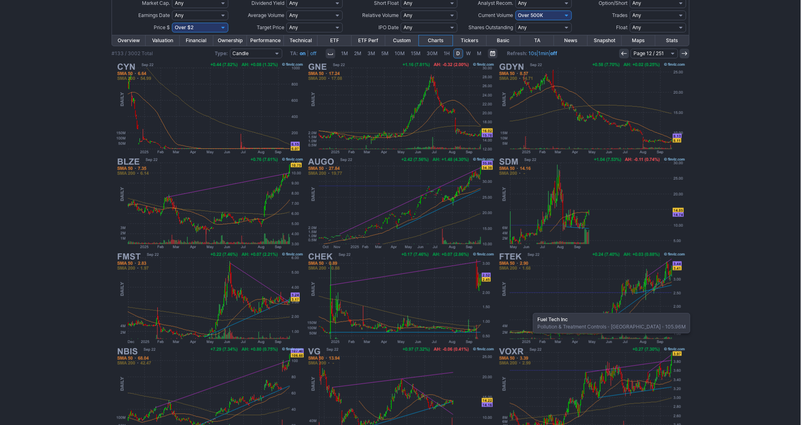
scroll to position [122, 0]
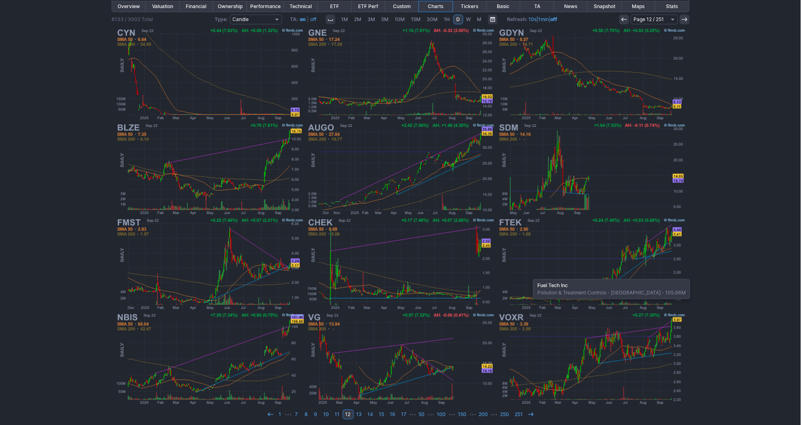
drag, startPoint x: 529, startPoint y: 406, endPoint x: 752, endPoint y: 337, distance: 234.3
click at [752, 337] on div "My Presets -Save Screen -Edit Screens p: NP! Order by Ticker Tickers Input Filt…" at bounding box center [400, 176] width 801 height 503
drag, startPoint x: 752, startPoint y: 337, endPoint x: 766, endPoint y: 334, distance: 14.5
click at [766, 334] on div "My Presets -Save Screen -Edit Screens p: NP! Order by Ticker Tickers Input Filt…" at bounding box center [400, 176] width 801 height 503
click at [527, 411] on icon at bounding box center [530, 414] width 6 height 6
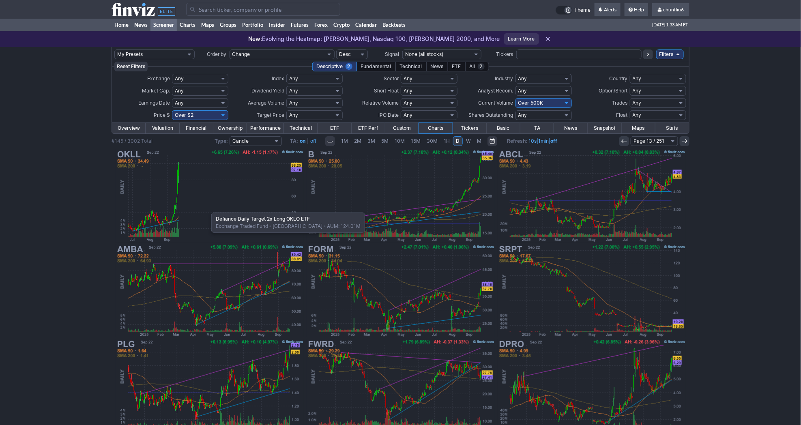
click at [207, 208] on img at bounding box center [210, 195] width 190 height 95
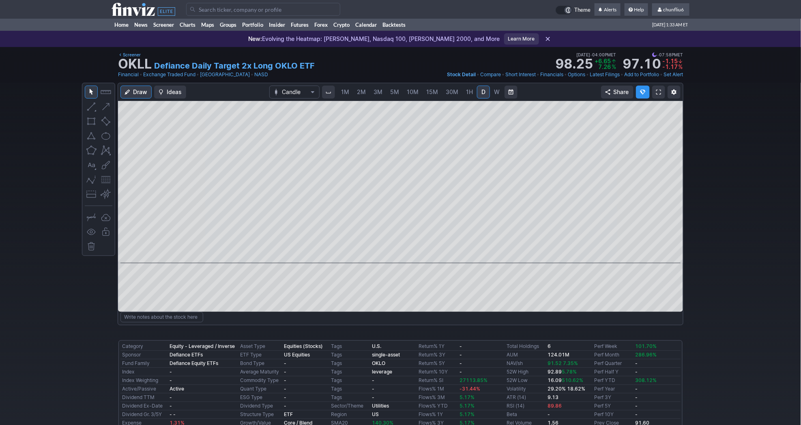
scroll to position [0, 13]
click at [666, 90] on div "Share" at bounding box center [640, 92] width 79 height 13
click at [661, 91] on link at bounding box center [658, 92] width 13 height 13
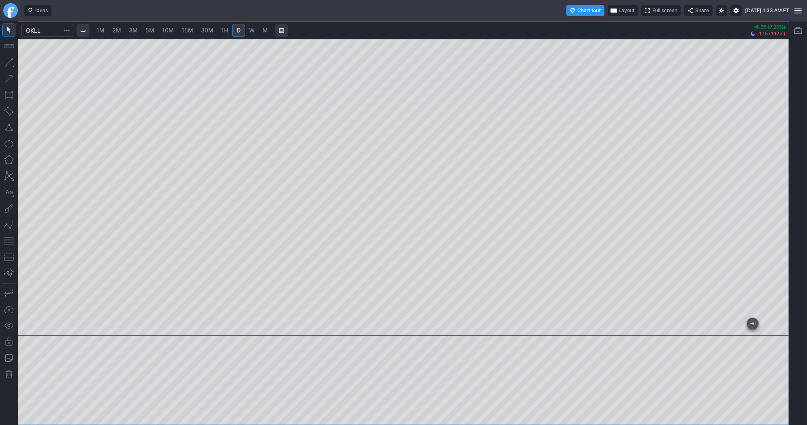
click at [129, 28] on span "3M" at bounding box center [133, 30] width 9 height 7
click at [764, 191] on div at bounding box center [403, 187] width 771 height 297
click at [765, 198] on div at bounding box center [403, 187] width 771 height 297
click at [242, 32] on link "D" at bounding box center [238, 30] width 13 height 13
click at [249, 29] on span "W" at bounding box center [252, 30] width 6 height 7
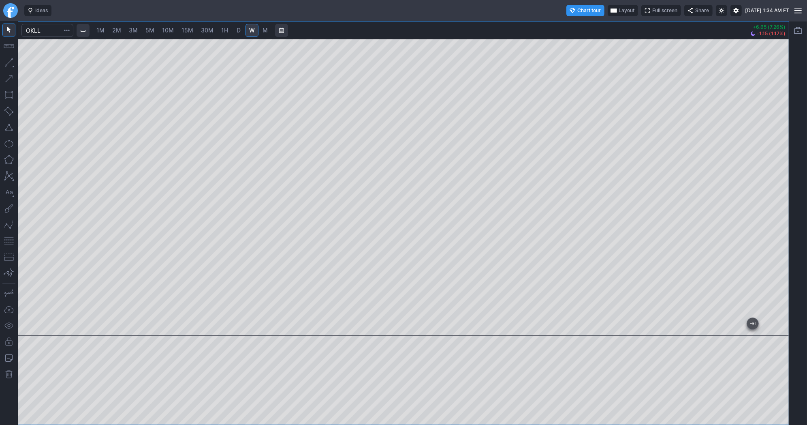
click at [754, 204] on div at bounding box center [403, 187] width 771 height 297
click at [11, 241] on button "button" at bounding box center [8, 240] width 13 height 13
click at [237, 33] on span "D" at bounding box center [239, 30] width 4 height 7
click at [8, 238] on button "button" at bounding box center [8, 240] width 13 height 13
drag, startPoint x: 776, startPoint y: 120, endPoint x: 775, endPoint y: 156, distance: 35.7
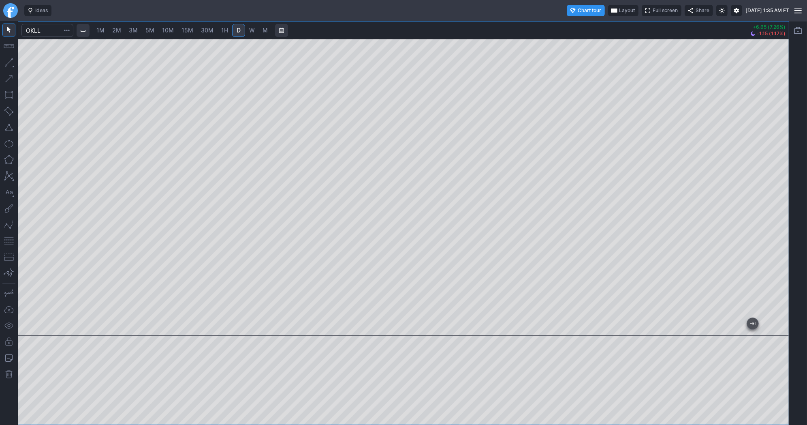
click at [775, 156] on div at bounding box center [780, 185] width 17 height 276
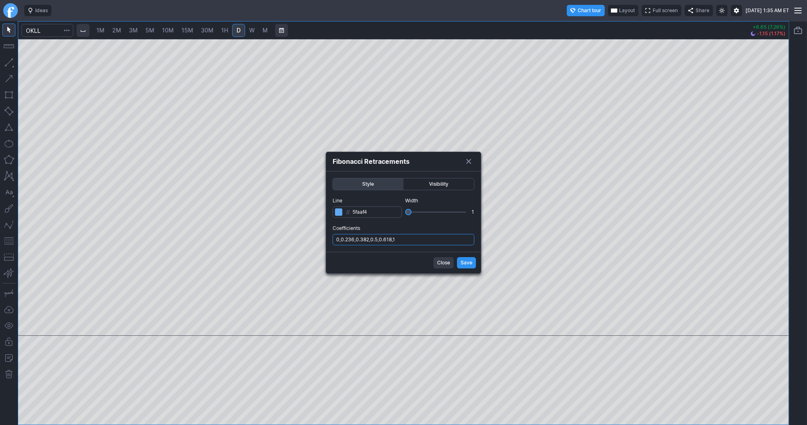
drag, startPoint x: 415, startPoint y: 238, endPoint x: 413, endPoint y: 246, distance: 8.0
click at [415, 239] on input "0,0.236,0.382,0.5,0.618,1" at bounding box center [404, 239] width 142 height 11
type input "0,0.236,0.382,0.5,0.618,1,.786"
click at [469, 260] on span "Save" at bounding box center [467, 263] width 12 height 8
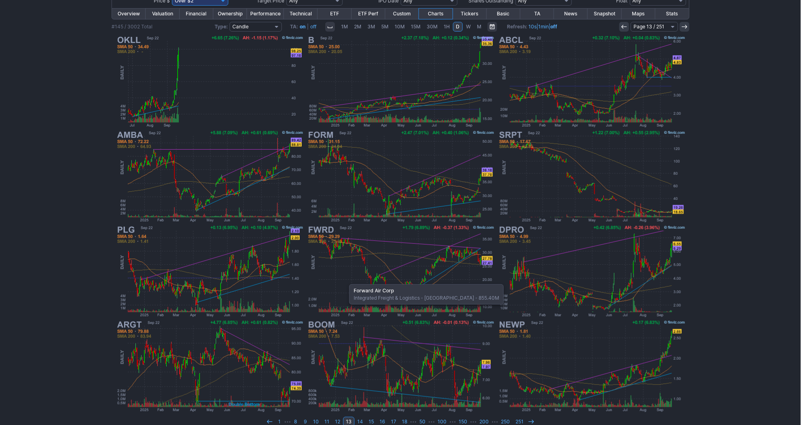
scroll to position [122, 0]
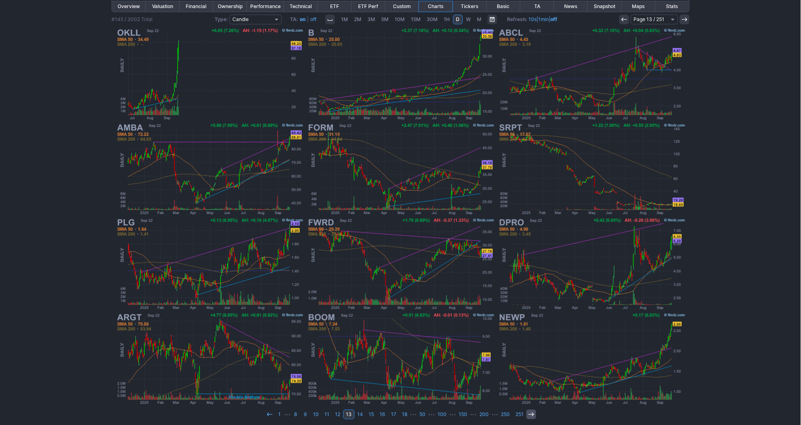
click at [528, 411] on icon at bounding box center [531, 414] width 6 height 6
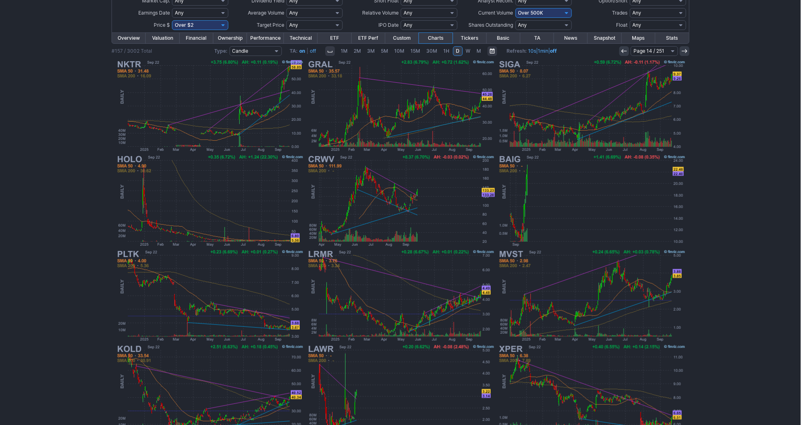
scroll to position [122, 0]
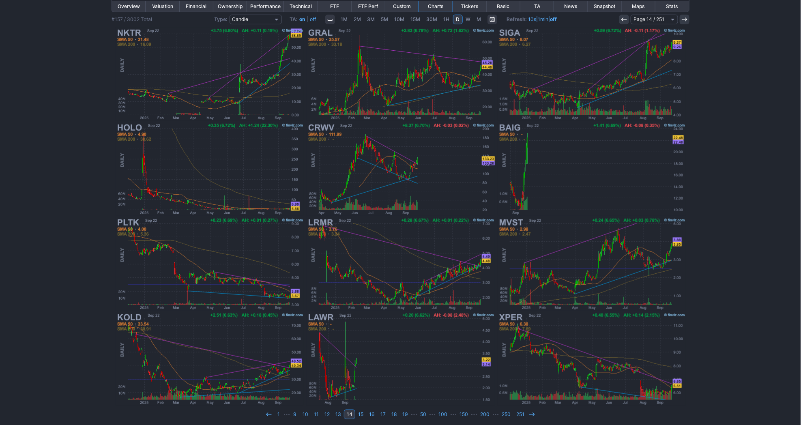
click at [529, 411] on icon at bounding box center [532, 414] width 6 height 6
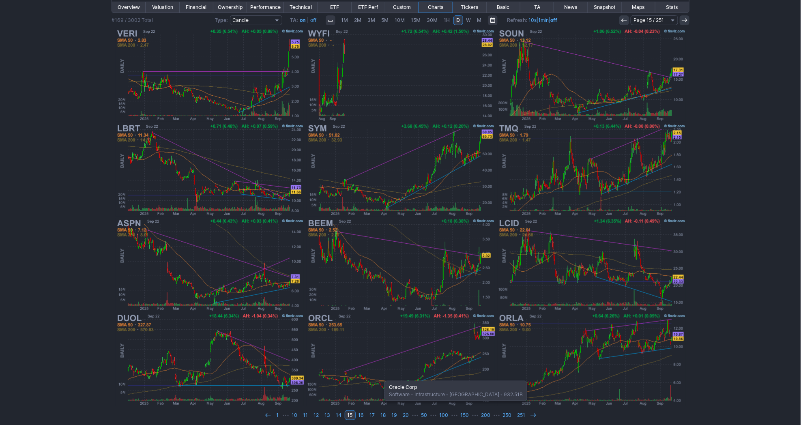
scroll to position [122, 0]
click at [533, 412] on use at bounding box center [532, 414] width 5 height 4
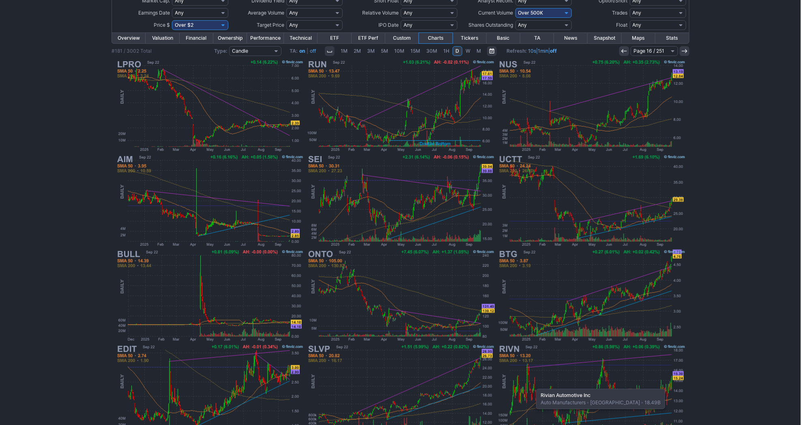
scroll to position [122, 0]
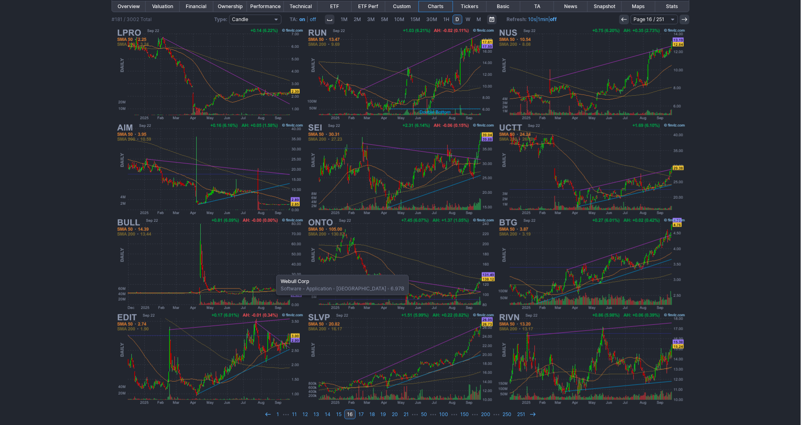
click at [272, 271] on img at bounding box center [210, 263] width 190 height 95
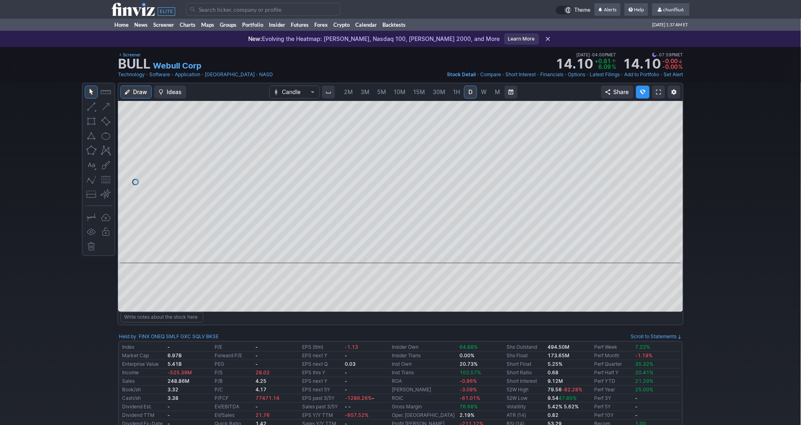
drag, startPoint x: 677, startPoint y: 223, endPoint x: 678, endPoint y: 128, distance: 95.7
click at [678, 128] on div at bounding box center [674, 180] width 17 height 142
click at [656, 91] on span at bounding box center [658, 92] width 5 height 6
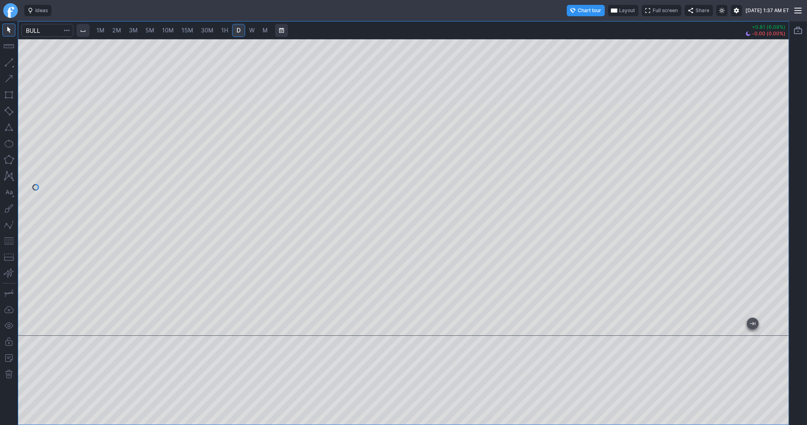
drag, startPoint x: 780, startPoint y: 251, endPoint x: 773, endPoint y: 160, distance: 91.9
click at [781, 154] on div at bounding box center [780, 185] width 17 height 276
drag, startPoint x: 777, startPoint y: 267, endPoint x: 784, endPoint y: 210, distance: 57.2
click at [784, 210] on div at bounding box center [780, 185] width 17 height 276
click at [149, 30] on span "5M" at bounding box center [150, 30] width 9 height 7
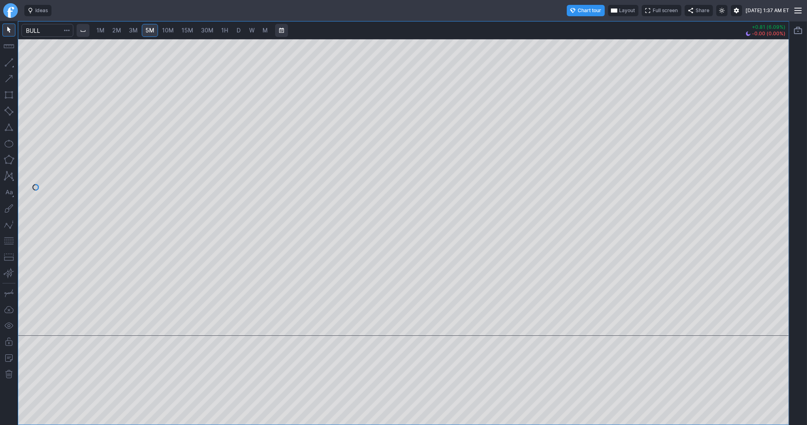
click at [210, 30] on span "30M" at bounding box center [207, 30] width 13 height 7
click at [769, 244] on div at bounding box center [403, 187] width 771 height 297
click at [11, 240] on button "button" at bounding box center [8, 240] width 13 height 13
click at [39, 30] on input "Search" at bounding box center [47, 30] width 52 height 13
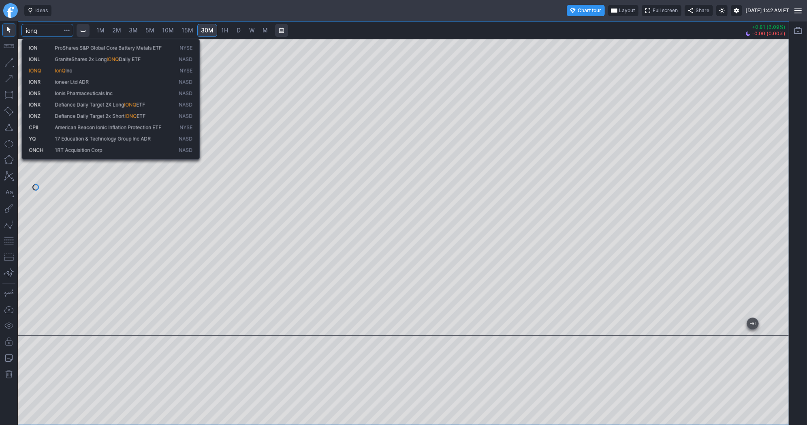
type input "ionq"
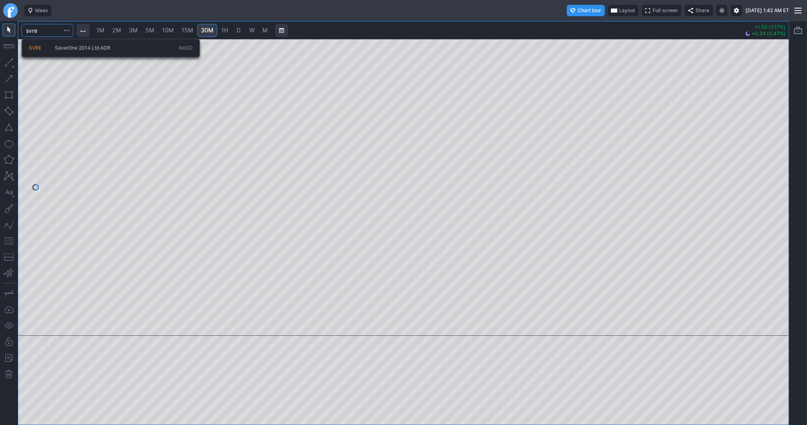
type input "svre"
type input "srve"
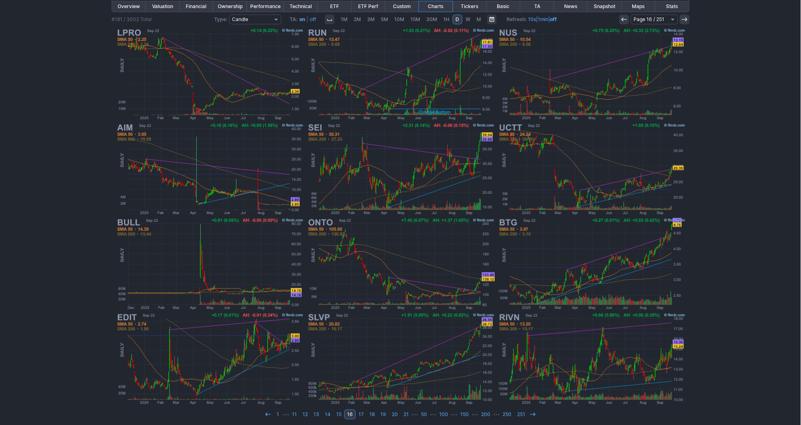
scroll to position [122, 0]
click at [529, 411] on icon at bounding box center [532, 414] width 6 height 6
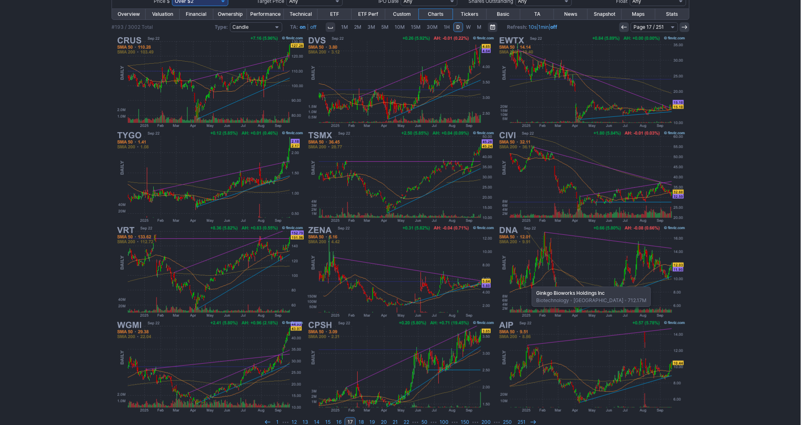
scroll to position [122, 0]
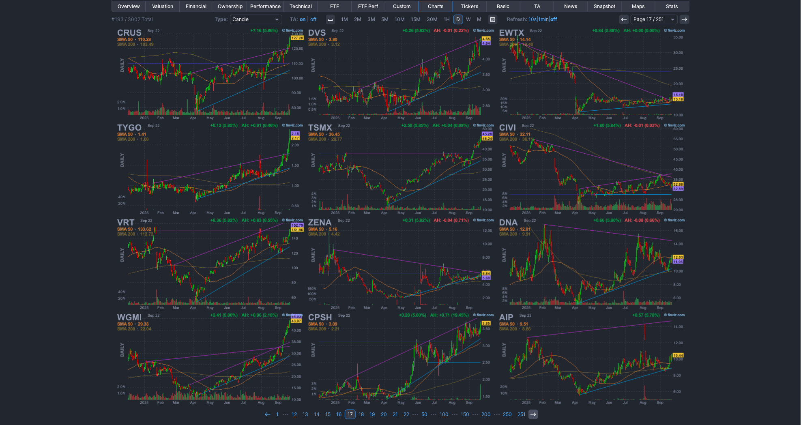
click at [530, 411] on icon at bounding box center [533, 414] width 6 height 6
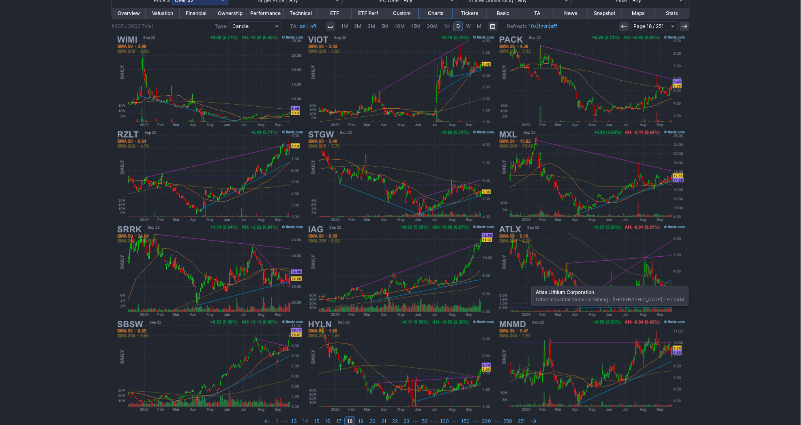
scroll to position [122, 0]
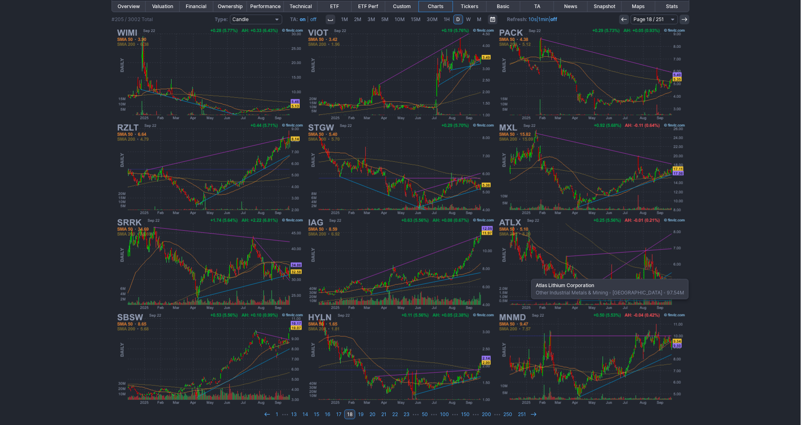
click at [529, 411] on link at bounding box center [534, 414] width 10 height 10
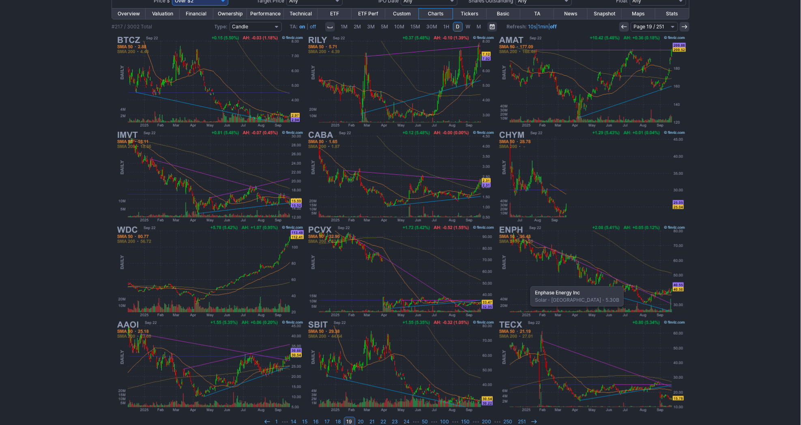
scroll to position [122, 0]
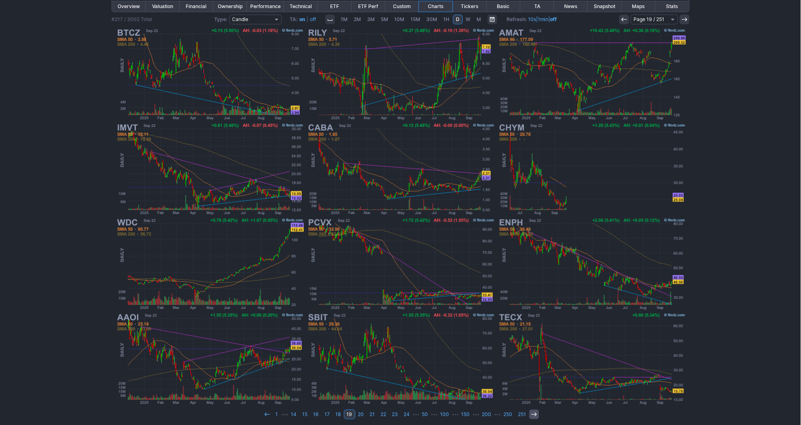
click at [531, 411] on icon at bounding box center [534, 414] width 6 height 6
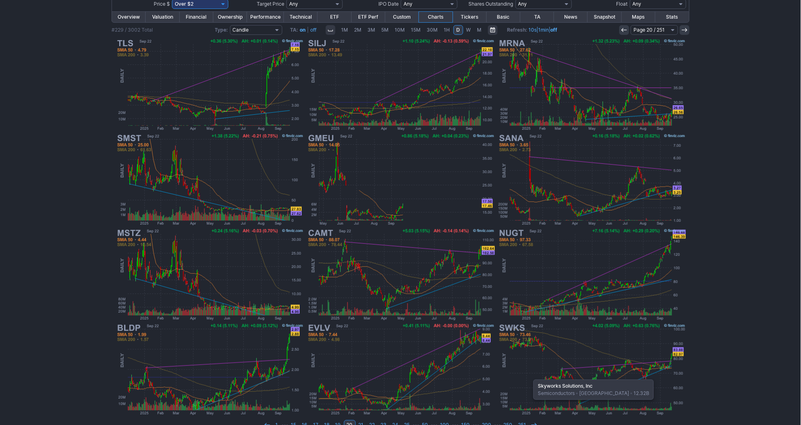
scroll to position [122, 0]
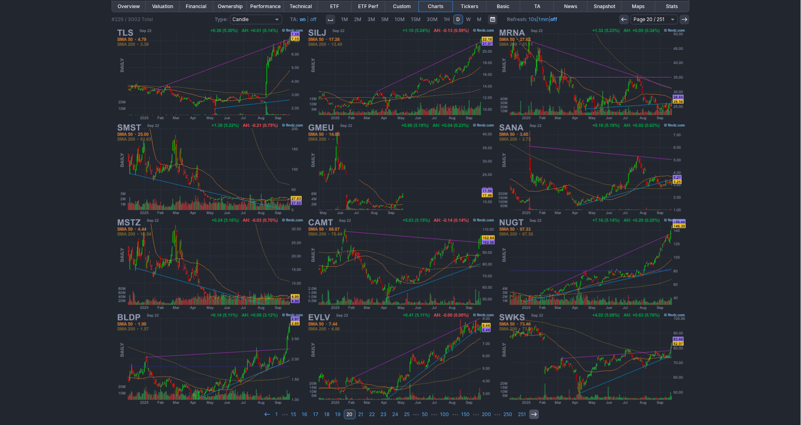
click at [533, 412] on use at bounding box center [533, 414] width 5 height 4
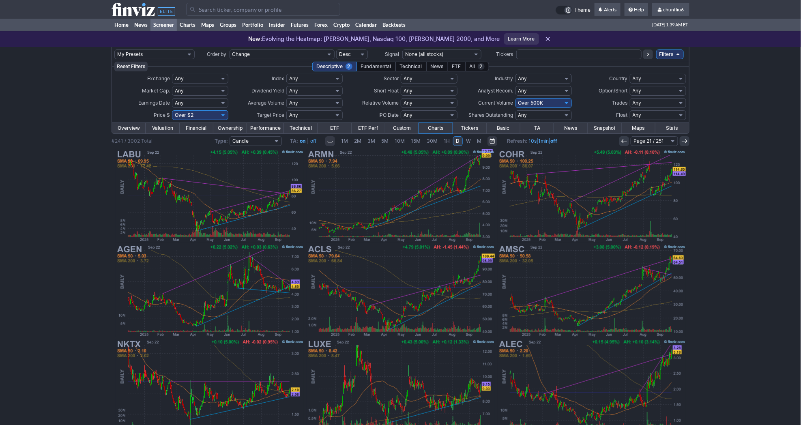
click at [626, 142] on link at bounding box center [624, 141] width 10 height 10
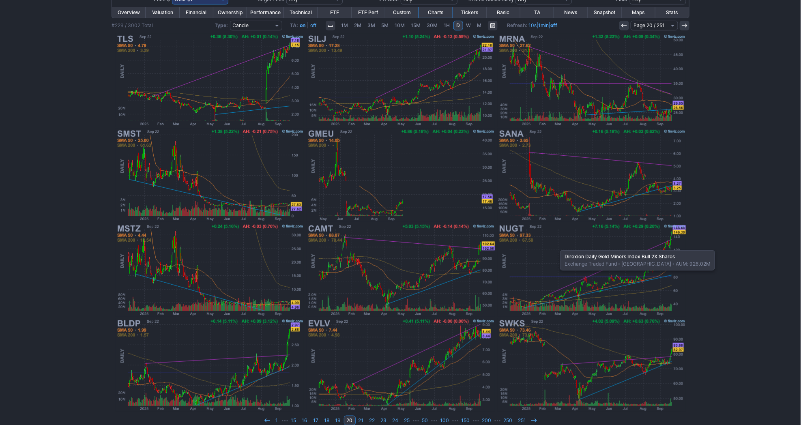
scroll to position [122, 0]
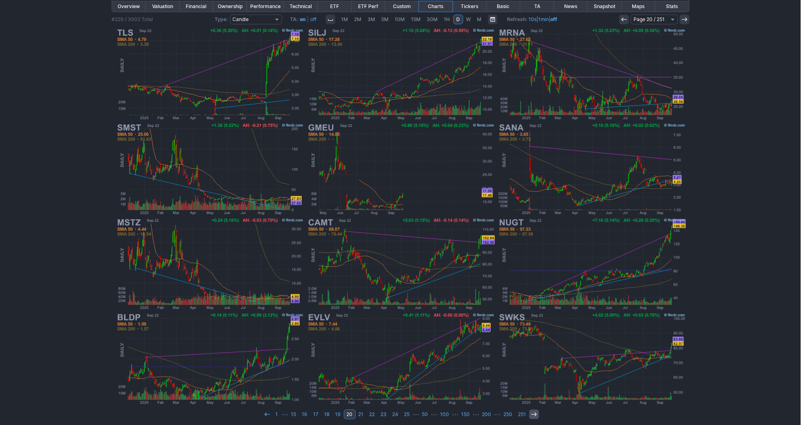
click at [531, 411] on icon at bounding box center [534, 414] width 6 height 6
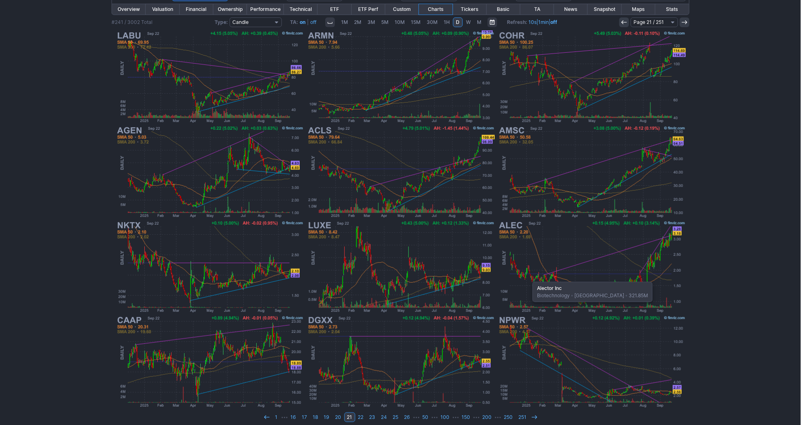
scroll to position [122, 0]
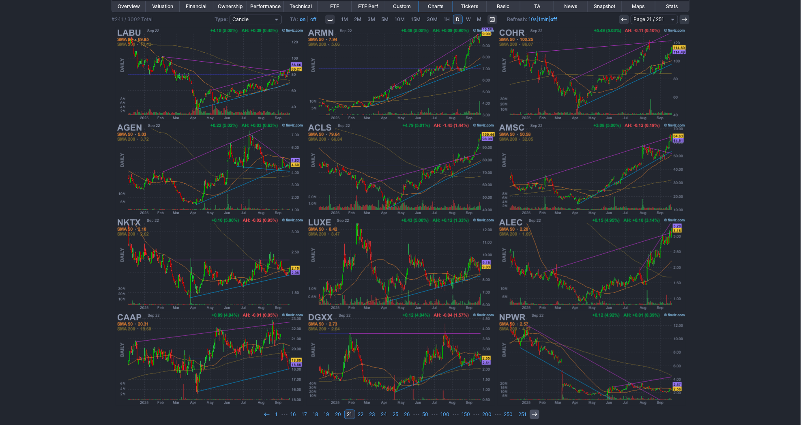
click at [531, 412] on icon at bounding box center [534, 414] width 6 height 6
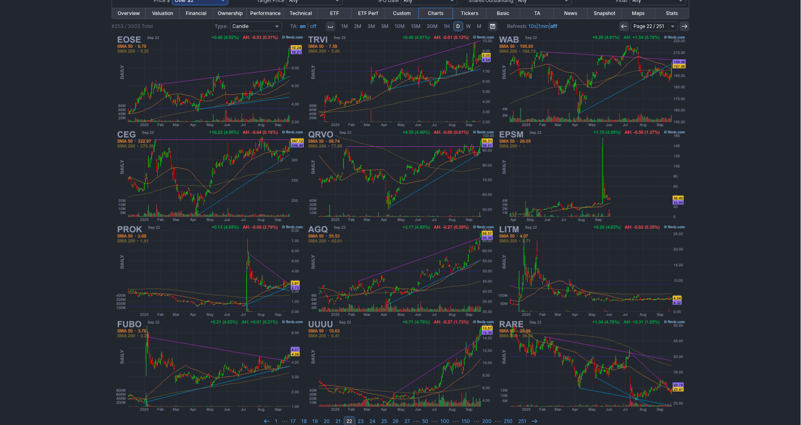
scroll to position [122, 0]
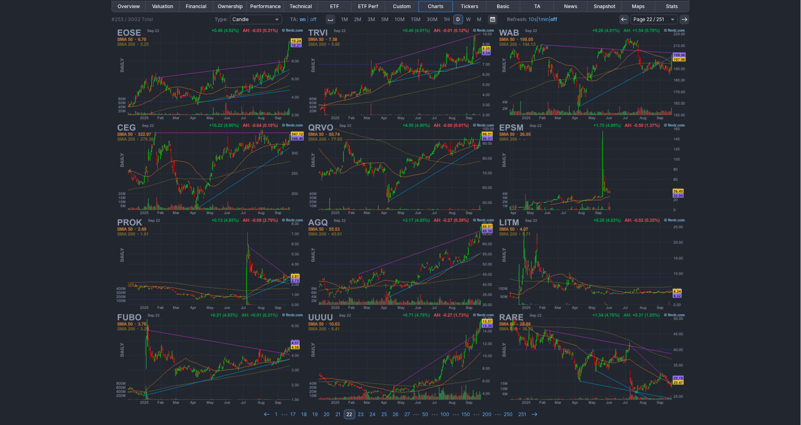
click at [531, 412] on icon at bounding box center [534, 414] width 6 height 6
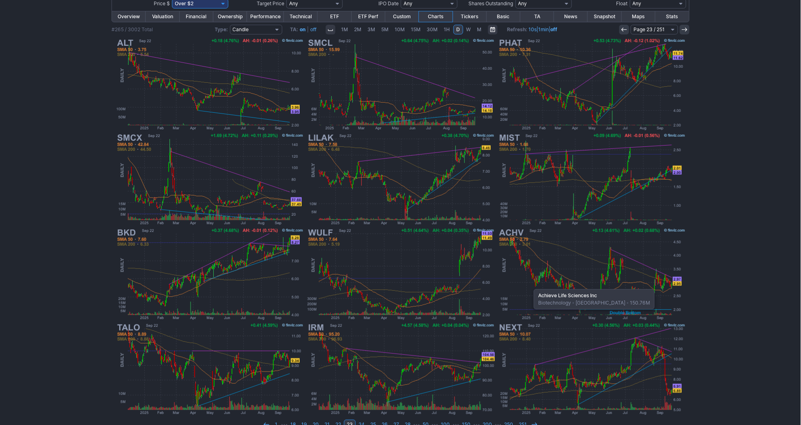
scroll to position [122, 0]
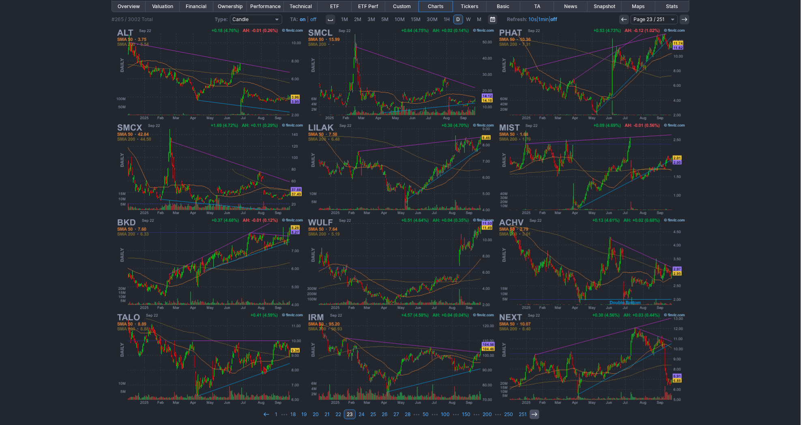
click at [531, 411] on icon at bounding box center [534, 414] width 6 height 6
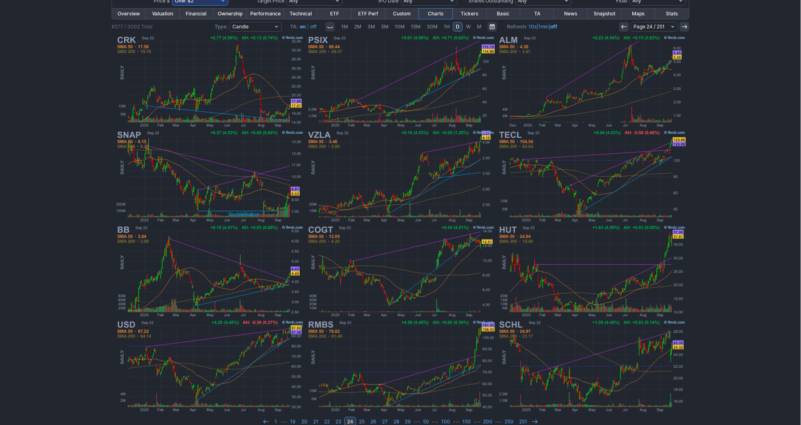
scroll to position [122, 0]
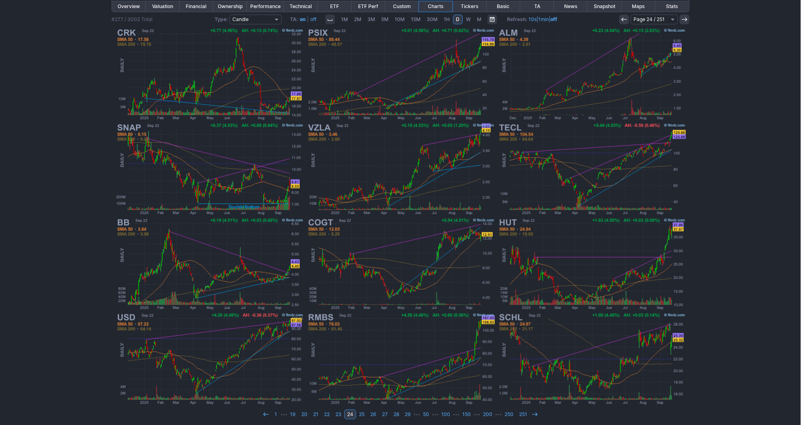
click at [530, 410] on link at bounding box center [535, 414] width 10 height 10
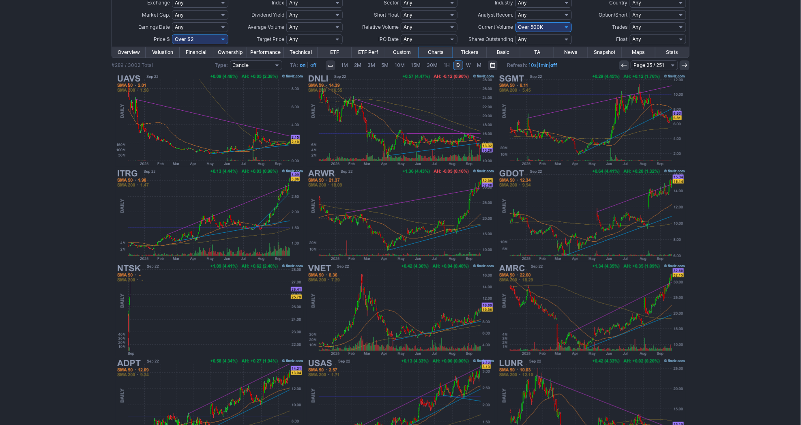
scroll to position [122, 0]
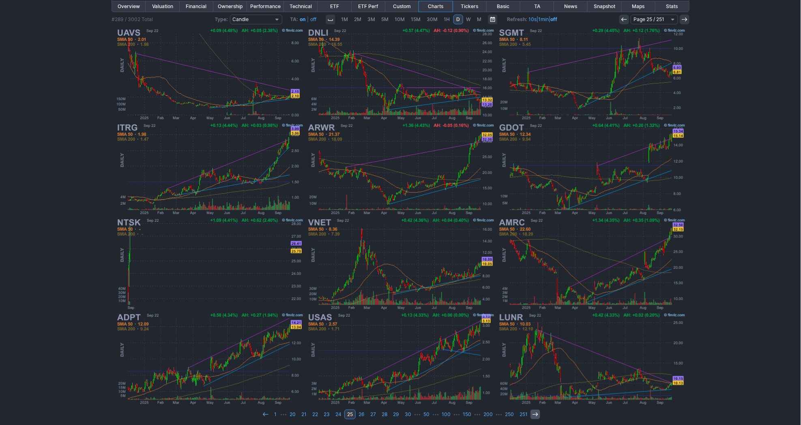
click at [537, 411] on icon at bounding box center [535, 414] width 6 height 6
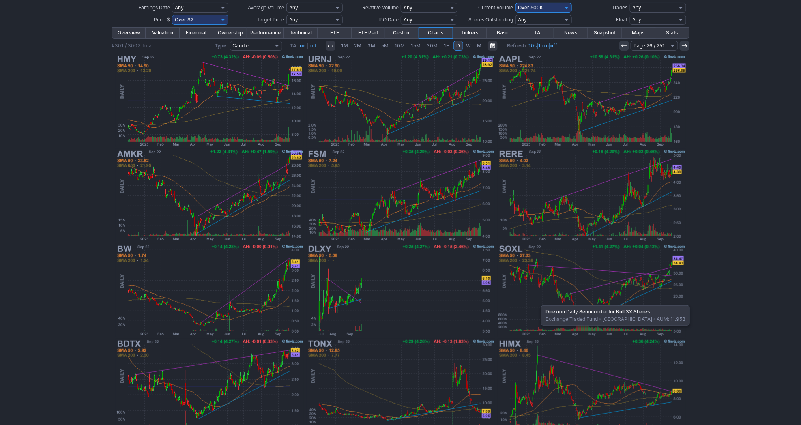
scroll to position [122, 0]
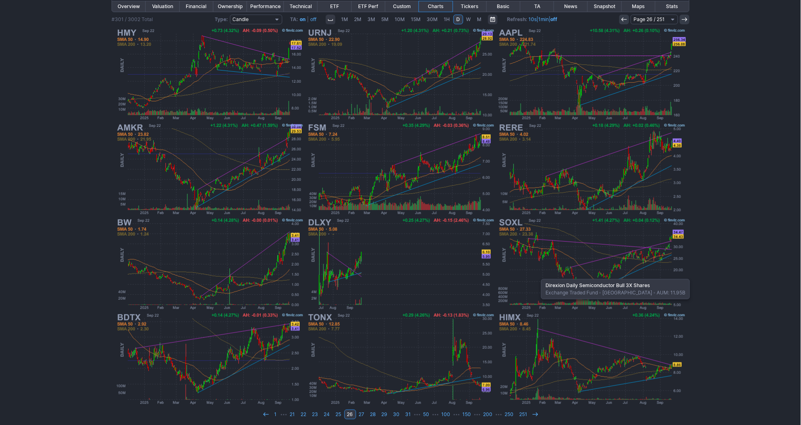
click at [537, 411] on icon at bounding box center [535, 414] width 6 height 6
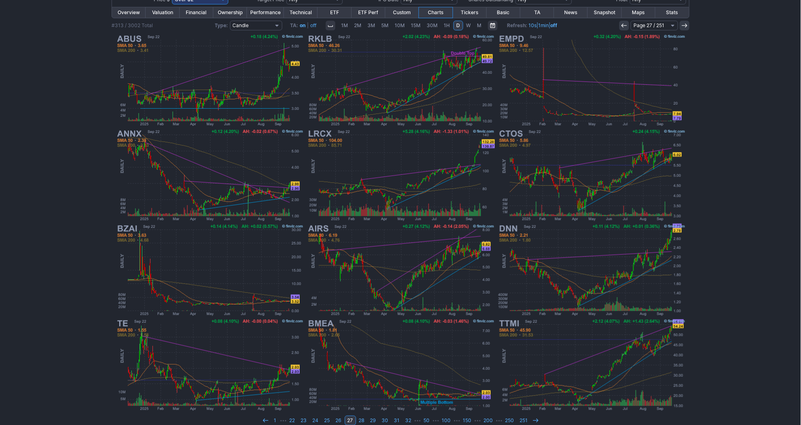
scroll to position [122, 0]
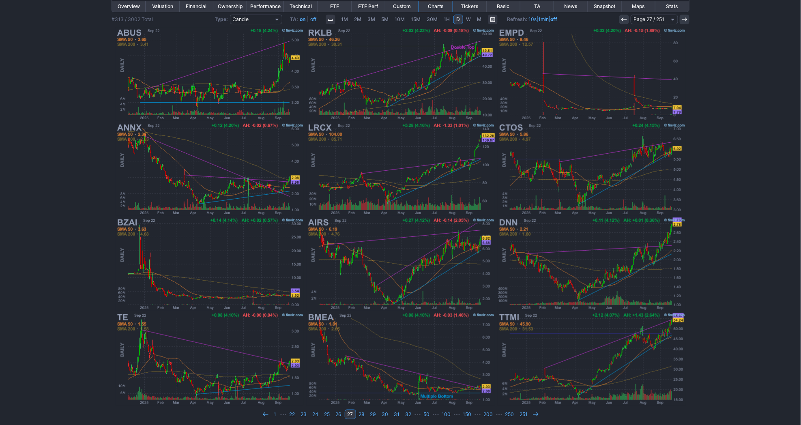
click at [537, 411] on icon at bounding box center [535, 414] width 6 height 6
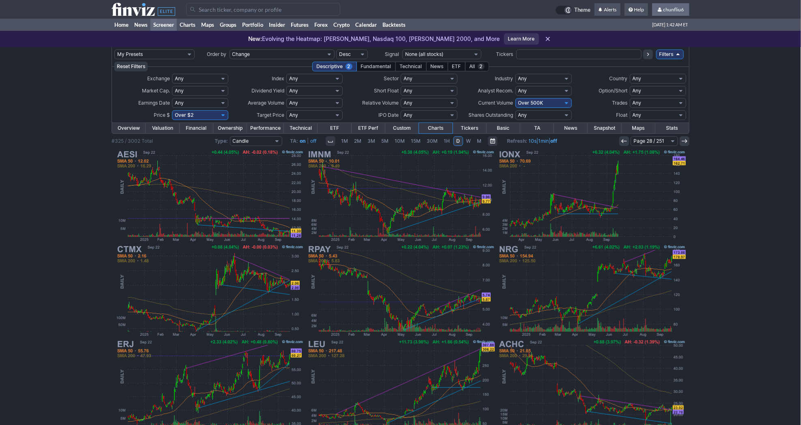
click at [676, 9] on span "chunfliu6" at bounding box center [673, 9] width 21 height 6
click at [657, 58] on link "Sign Out" at bounding box center [666, 60] width 45 height 13
